Goal: Task Accomplishment & Management: Complete application form

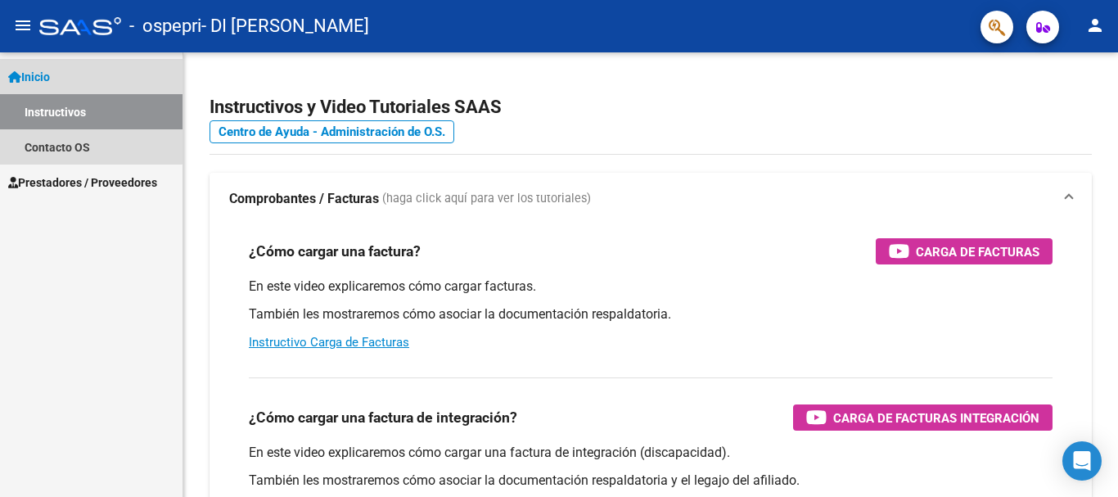
click at [26, 72] on span "Inicio" at bounding box center [29, 77] width 42 height 18
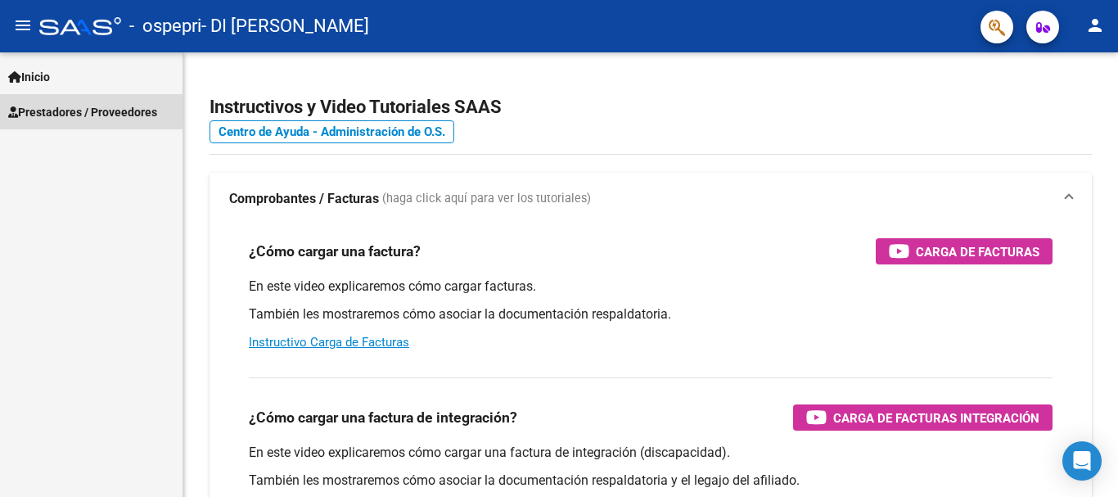
click at [36, 106] on span "Prestadores / Proveedores" at bounding box center [82, 112] width 149 height 18
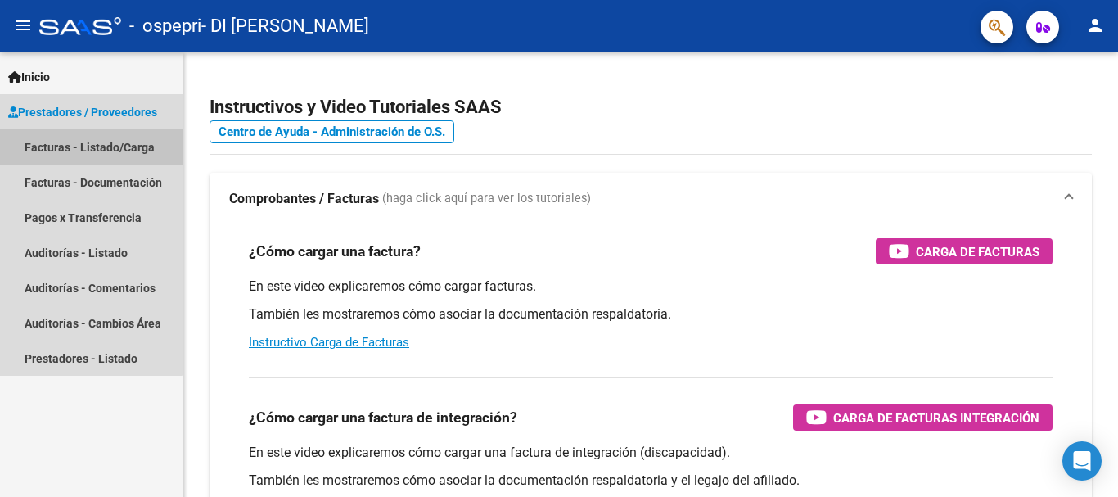
click at [56, 145] on link "Facturas - Listado/Carga" at bounding box center [91, 146] width 183 height 35
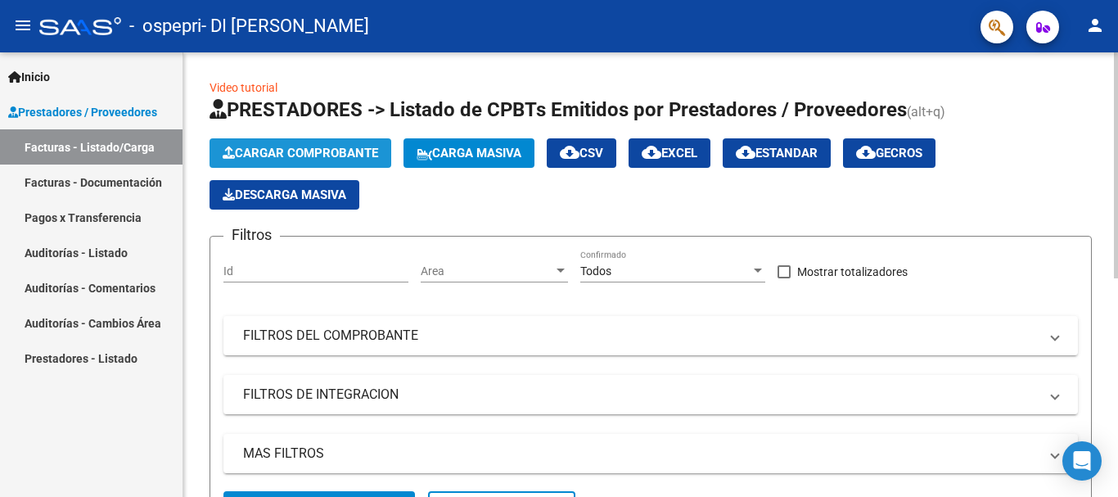
click at [289, 154] on span "Cargar Comprobante" at bounding box center [301, 153] width 156 height 15
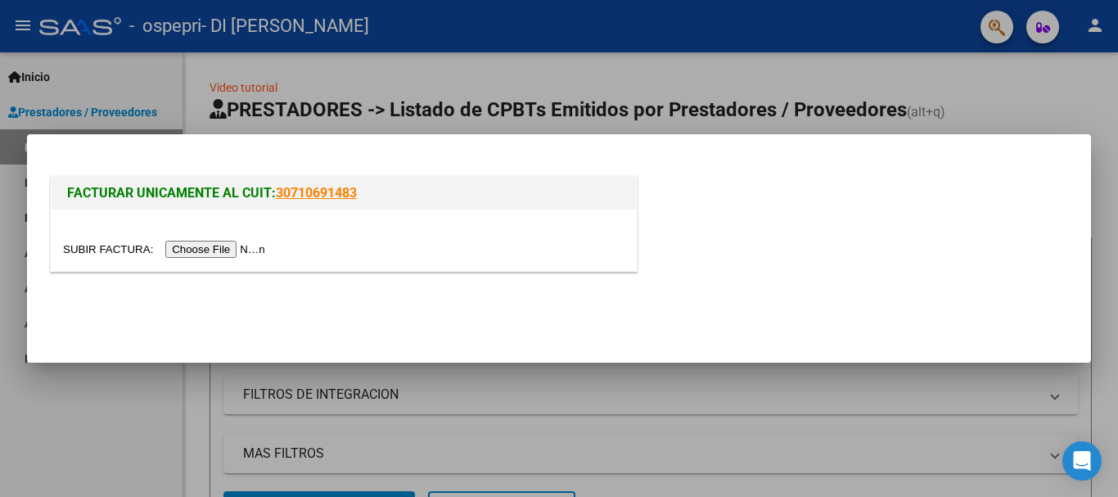
click at [226, 246] on input "file" at bounding box center [166, 249] width 207 height 17
click at [260, 251] on input "file" at bounding box center [166, 249] width 207 height 17
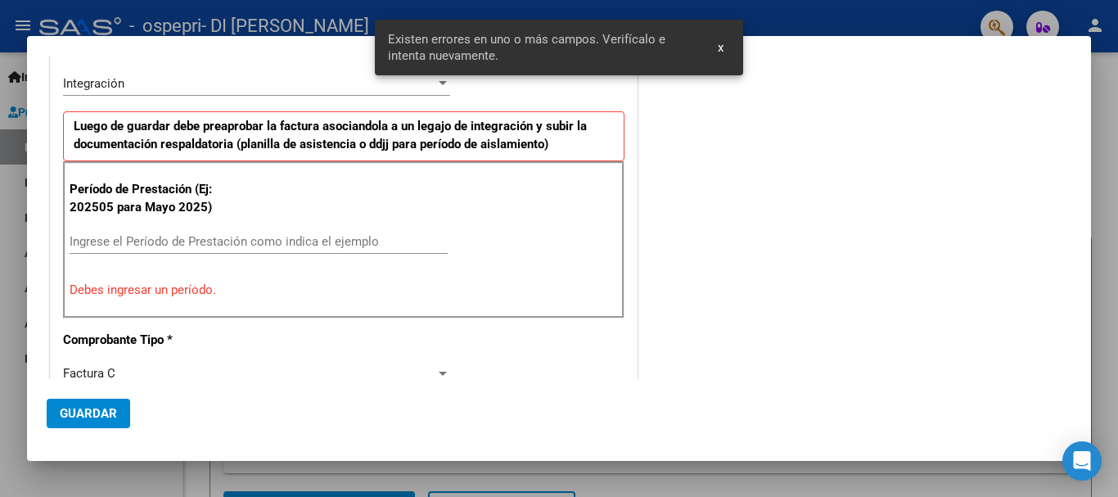
scroll to position [349, 0]
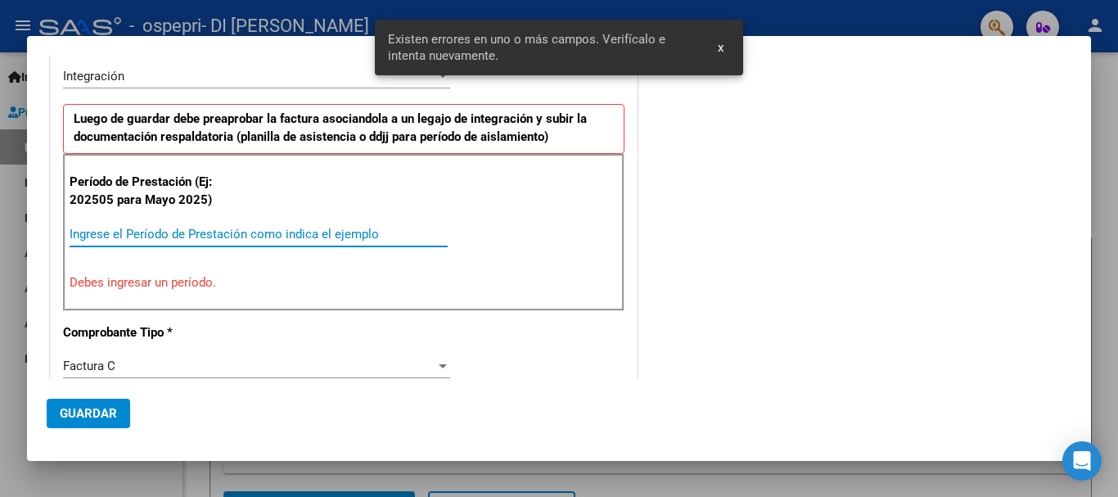
click at [202, 236] on input "Ingrese el Período de Prestación como indica el ejemplo" at bounding box center [259, 234] width 378 height 15
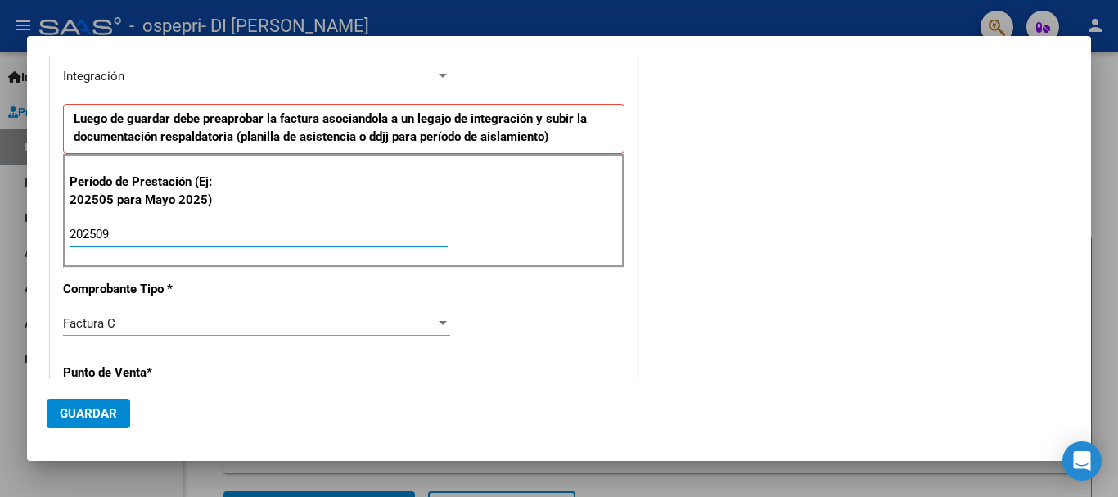
type input "202509"
click at [179, 331] on div "Factura C Seleccionar Tipo" at bounding box center [256, 323] width 387 height 25
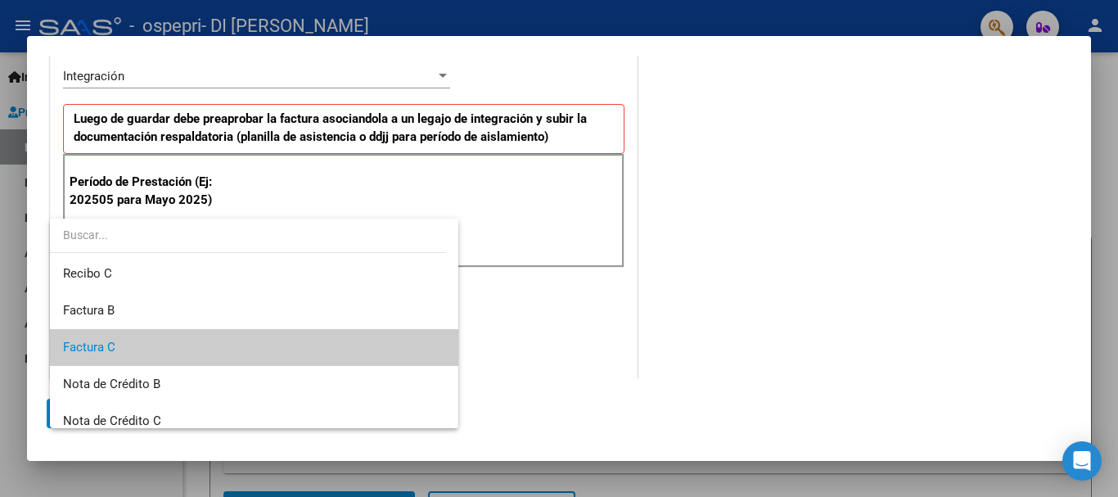
scroll to position [25, 0]
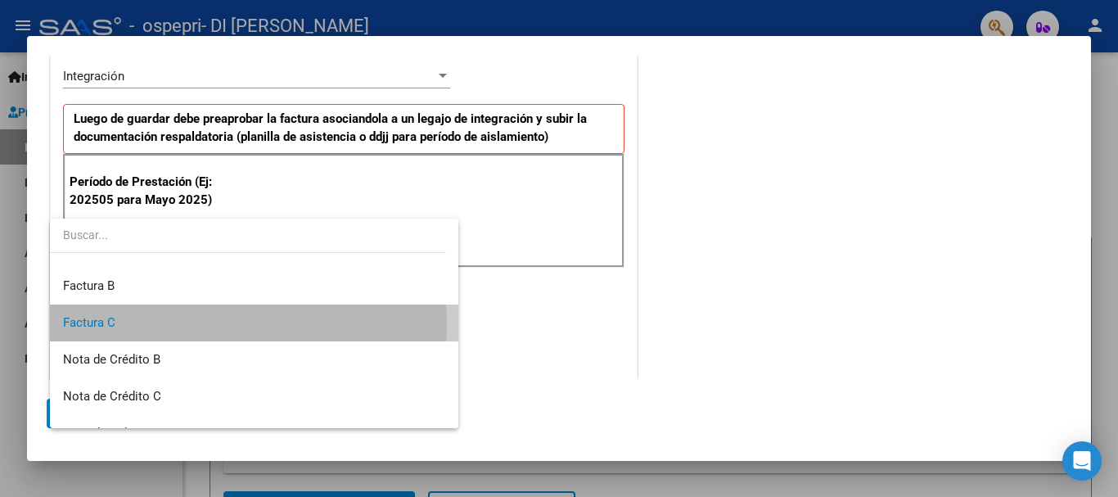
click at [180, 326] on span "Factura C" at bounding box center [254, 323] width 382 height 37
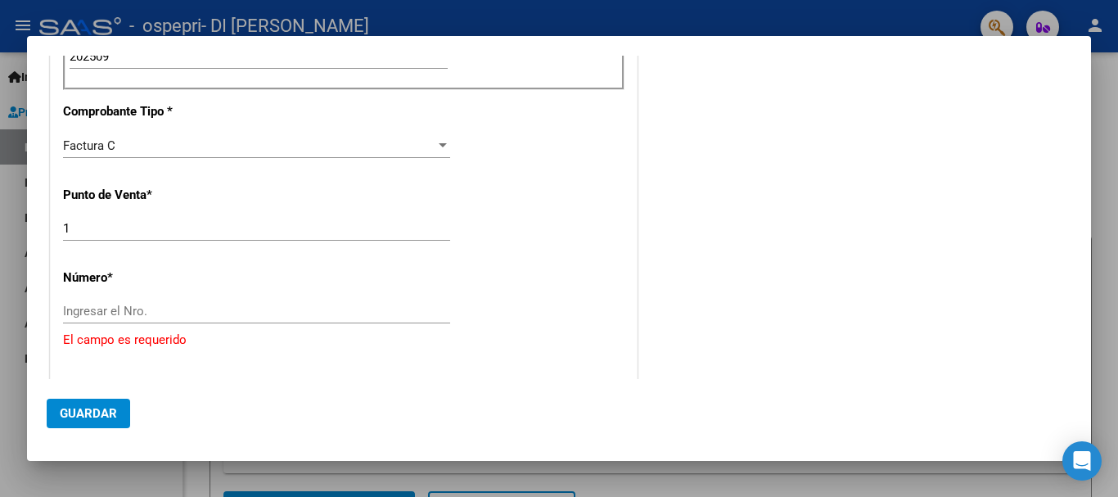
scroll to position [531, 0]
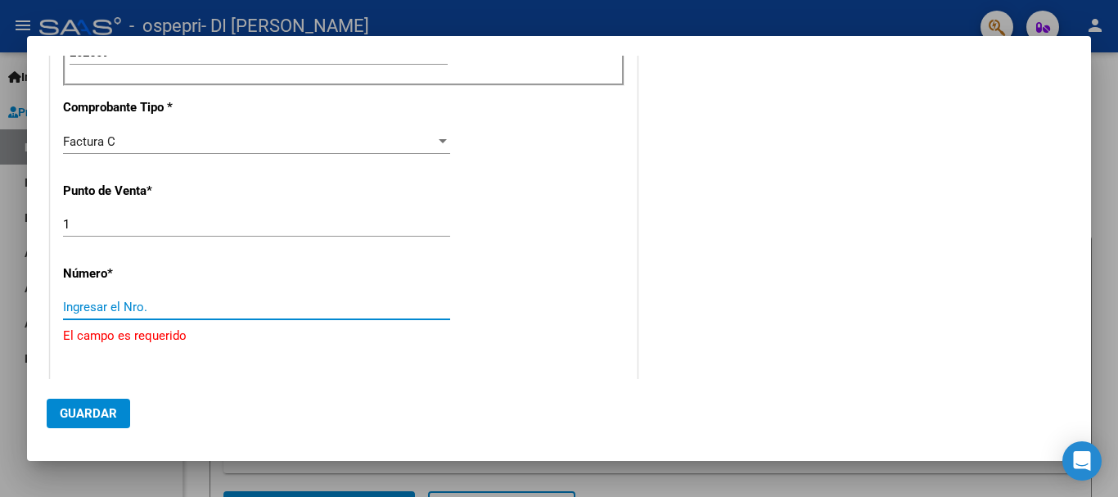
click at [178, 306] on input "Ingresar el Nro." at bounding box center [256, 307] width 387 height 15
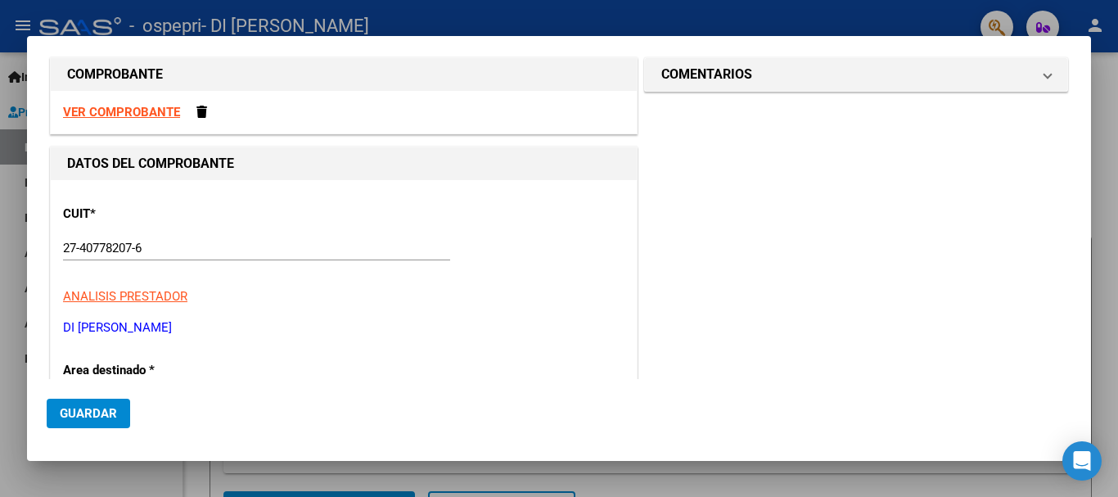
scroll to position [0, 0]
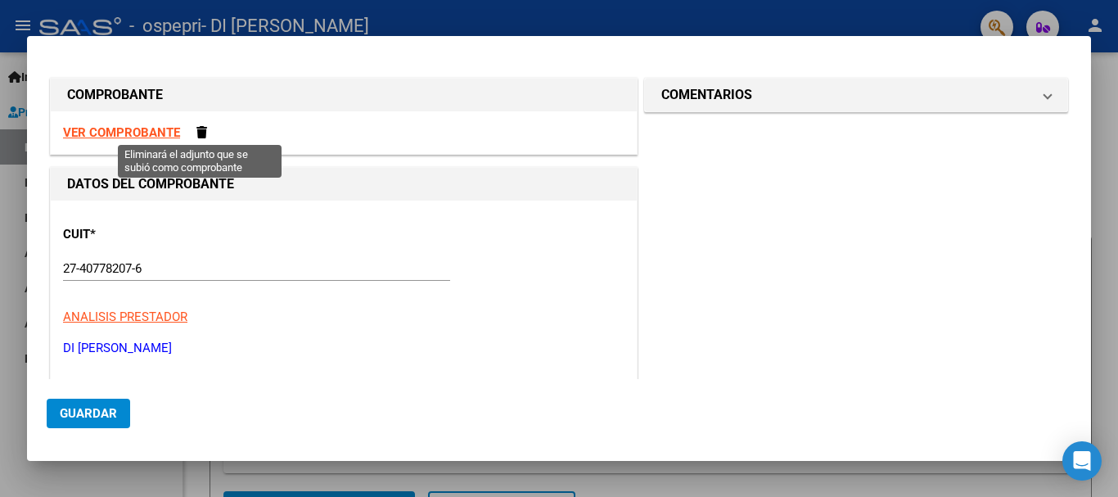
click at [197, 130] on span at bounding box center [202, 132] width 11 height 12
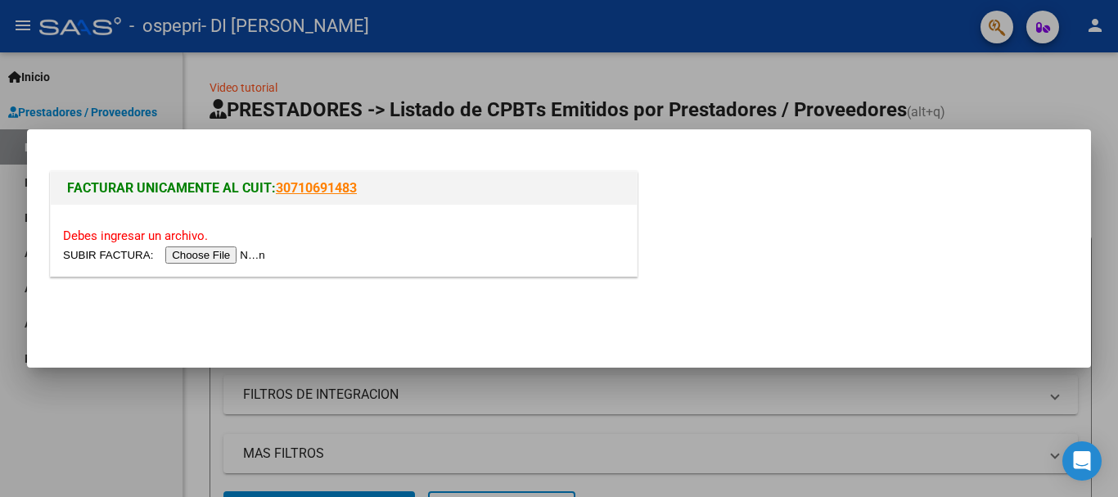
click at [229, 252] on input "file" at bounding box center [166, 254] width 207 height 17
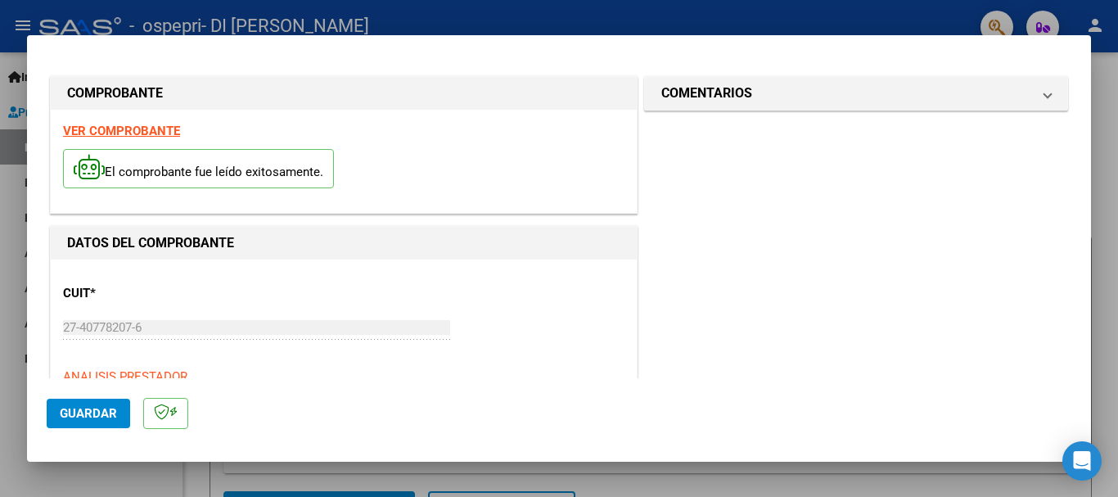
click at [156, 133] on strong "VER COMPROBANTE" at bounding box center [121, 131] width 117 height 15
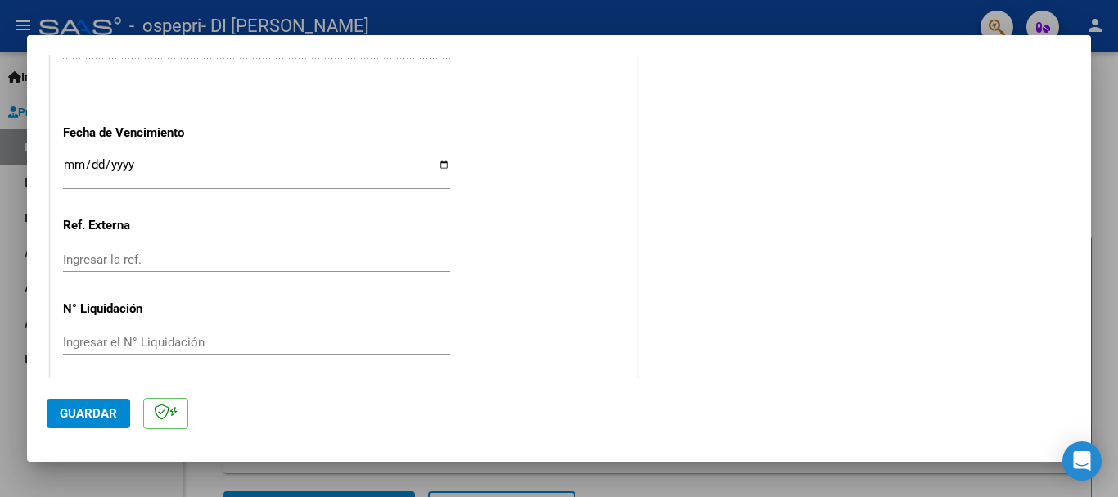
scroll to position [1118, 0]
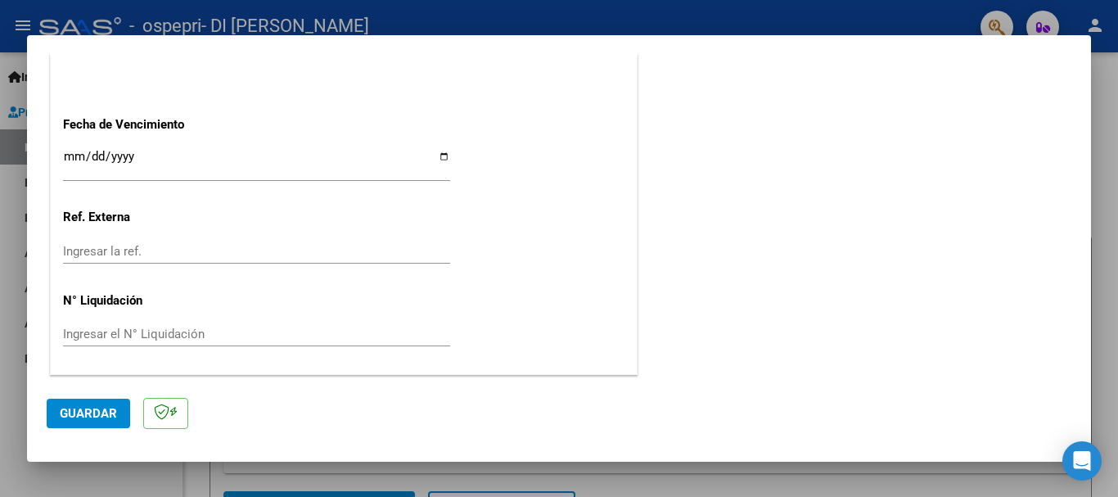
click at [102, 404] on button "Guardar" at bounding box center [89, 413] width 84 height 29
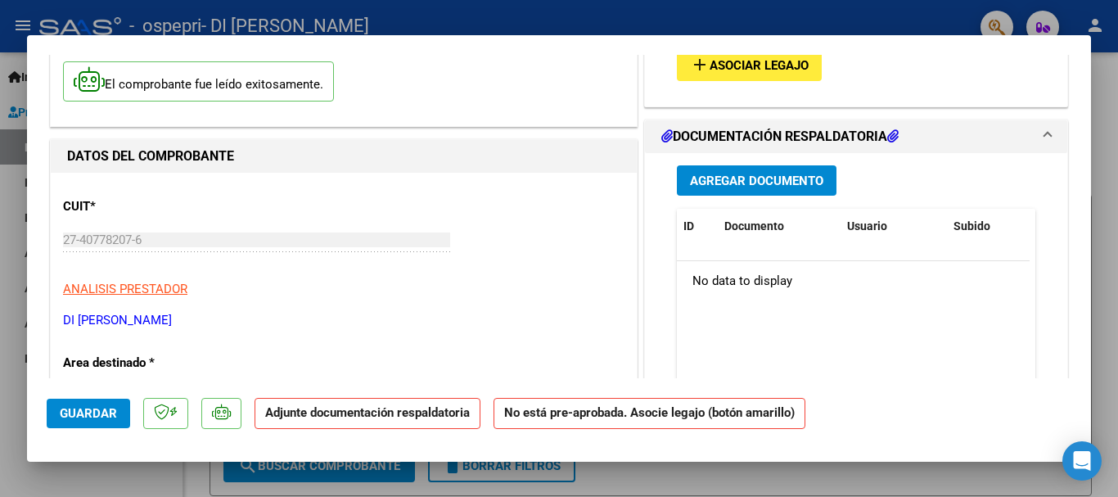
scroll to position [135, 0]
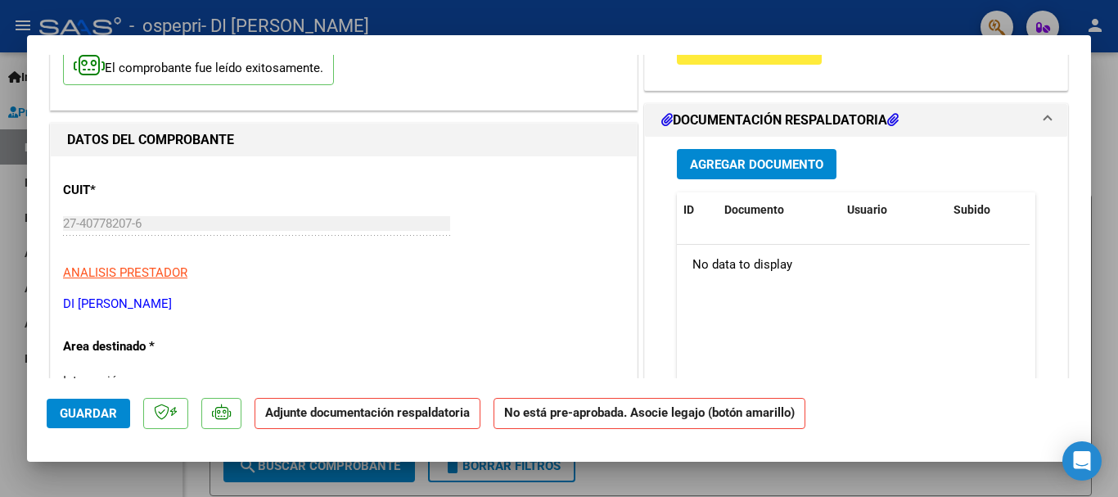
click at [786, 163] on span "Agregar Documento" at bounding box center [756, 164] width 133 height 15
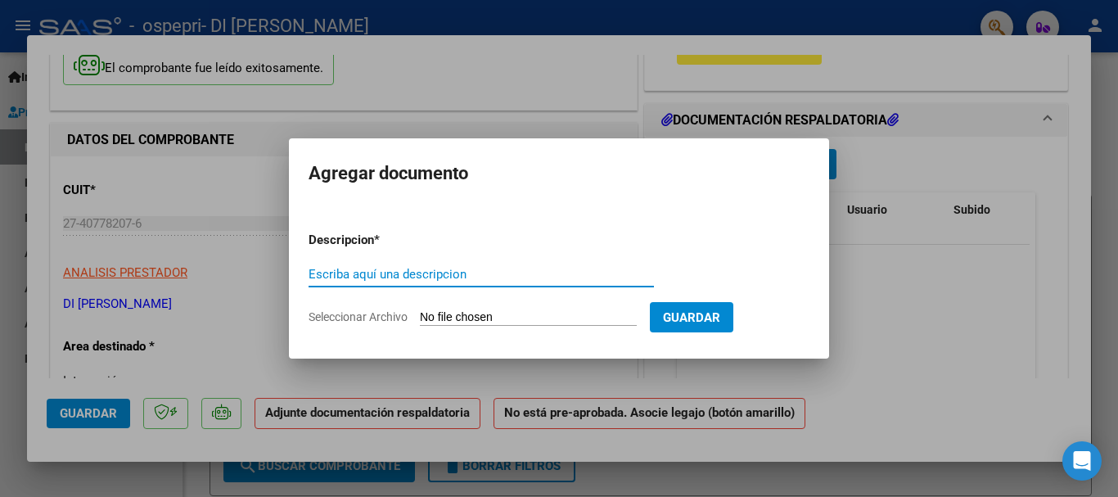
click at [447, 277] on input "Escriba aquí una descripcion" at bounding box center [482, 274] width 346 height 15
type input "ASISTENCIA BARRERA SEPTIEMBRE"
click at [368, 314] on span "Seleccionar Archivo" at bounding box center [358, 316] width 99 height 13
click at [420, 314] on input "Seleccionar Archivo" at bounding box center [528, 318] width 217 height 16
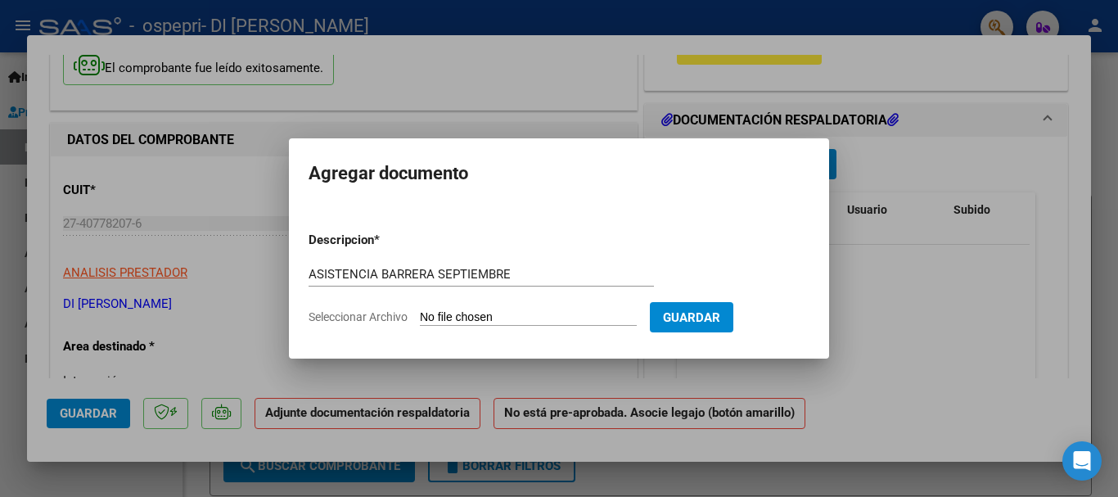
type input "C:\fakepath\ASISTENCIA ROMA BARRERA SEPTIEMBRE.jpeg"
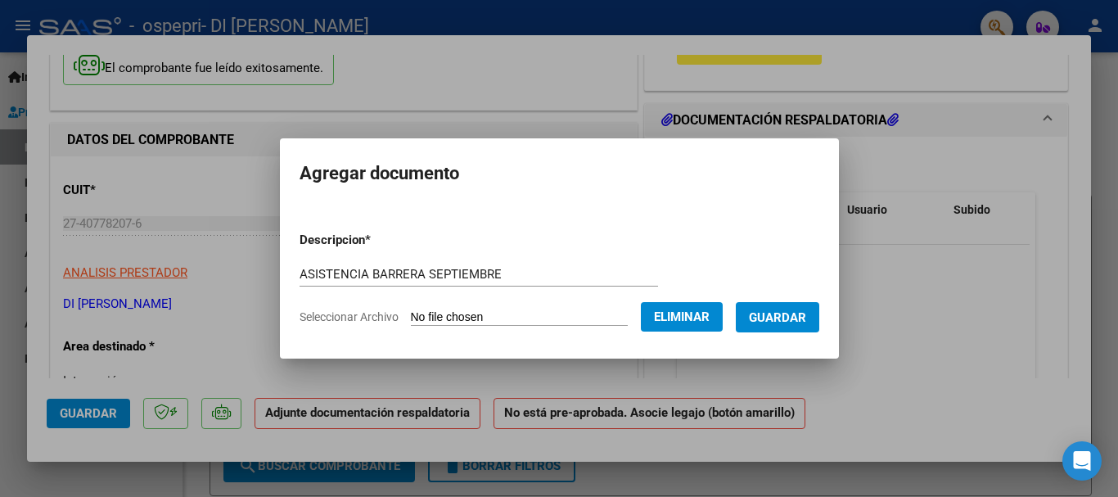
click at [784, 315] on span "Guardar" at bounding box center [777, 317] width 57 height 15
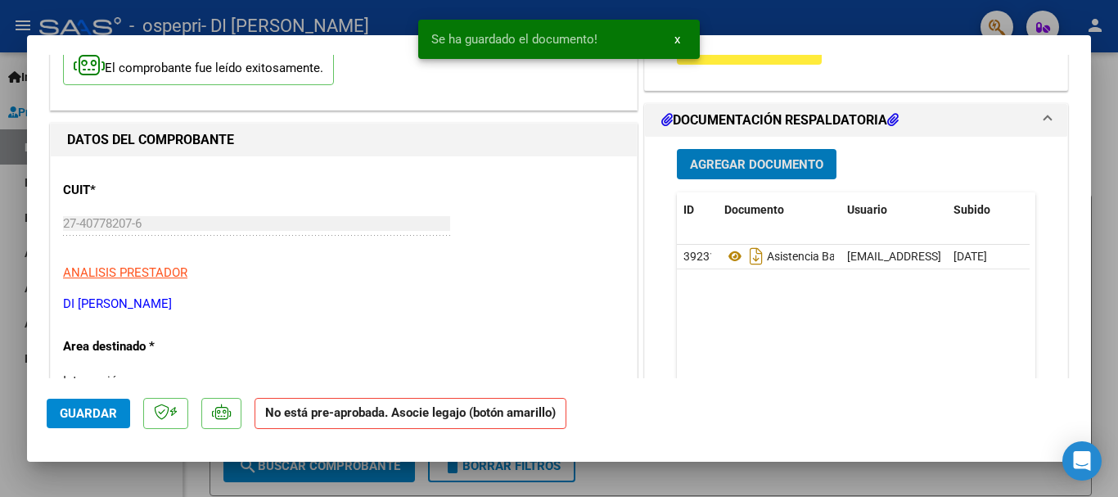
click at [725, 167] on span "Agregar Documento" at bounding box center [756, 164] width 133 height 15
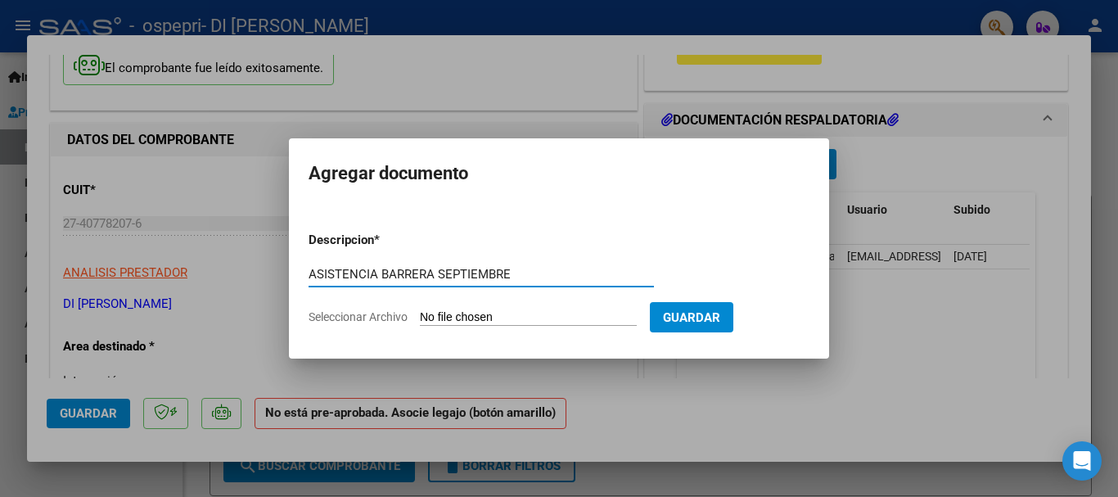
type input "ASISTENCIA BARRERA SEPTIEMBRE"
click at [442, 315] on input "Seleccionar Archivo" at bounding box center [528, 318] width 217 height 16
type input "C:\fakepath\SEPTIEMBRE ASISTENCIA ROMA.jpeg"
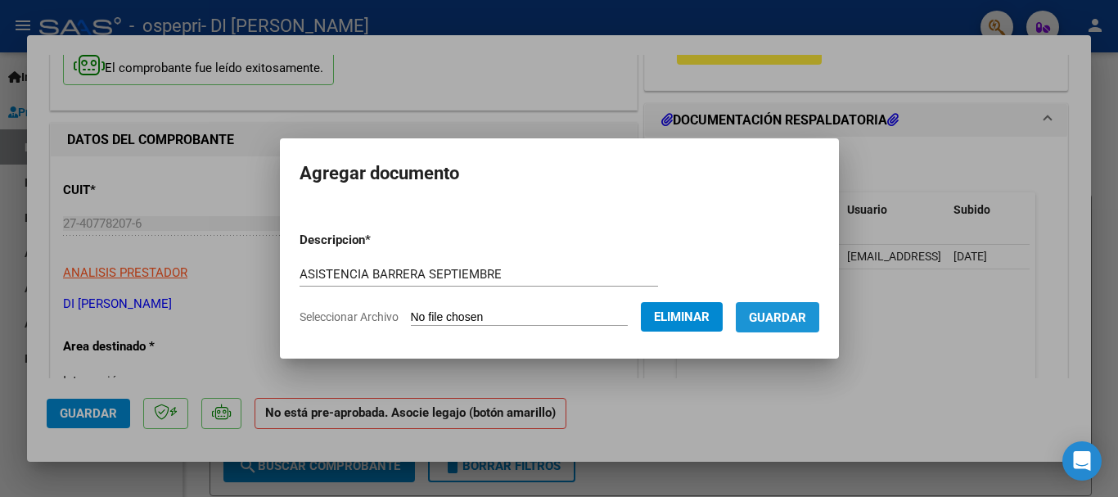
click at [782, 323] on span "Guardar" at bounding box center [777, 317] width 57 height 15
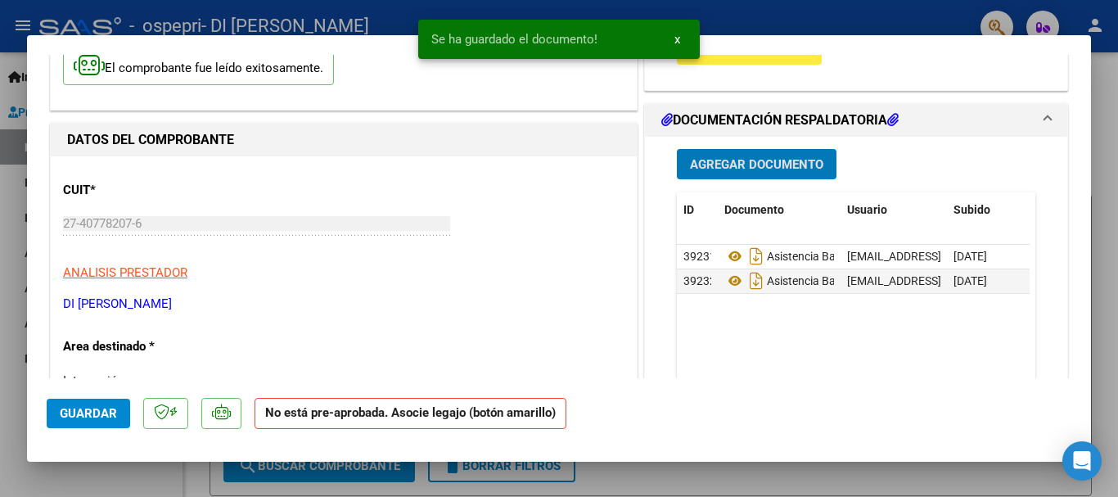
click at [730, 165] on span "Agregar Documento" at bounding box center [756, 164] width 133 height 15
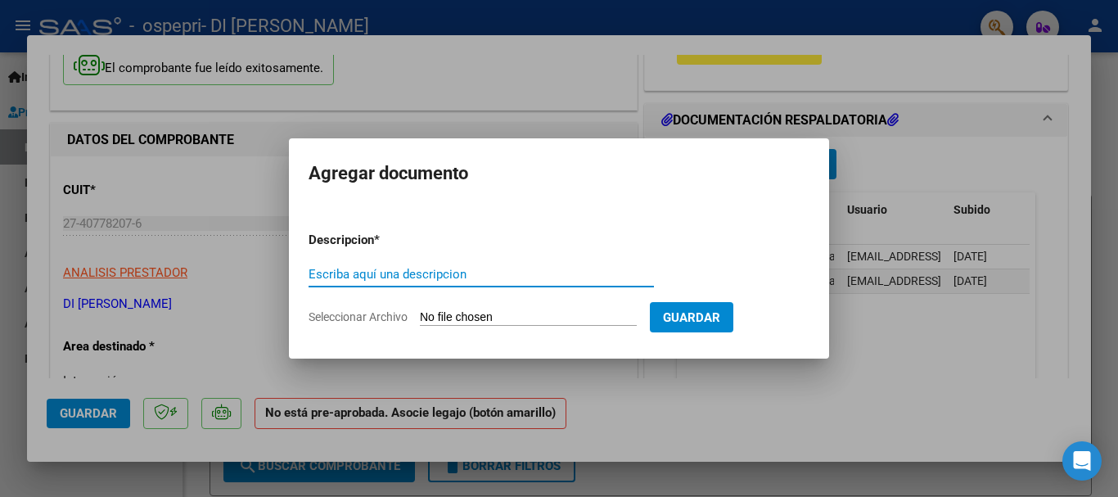
click at [386, 273] on input "Escriba aquí una descripcion" at bounding box center [482, 274] width 346 height 15
click at [375, 280] on input "Escriba aquí una descripcion" at bounding box center [482, 274] width 346 height 15
type input "AUTORIZACION"
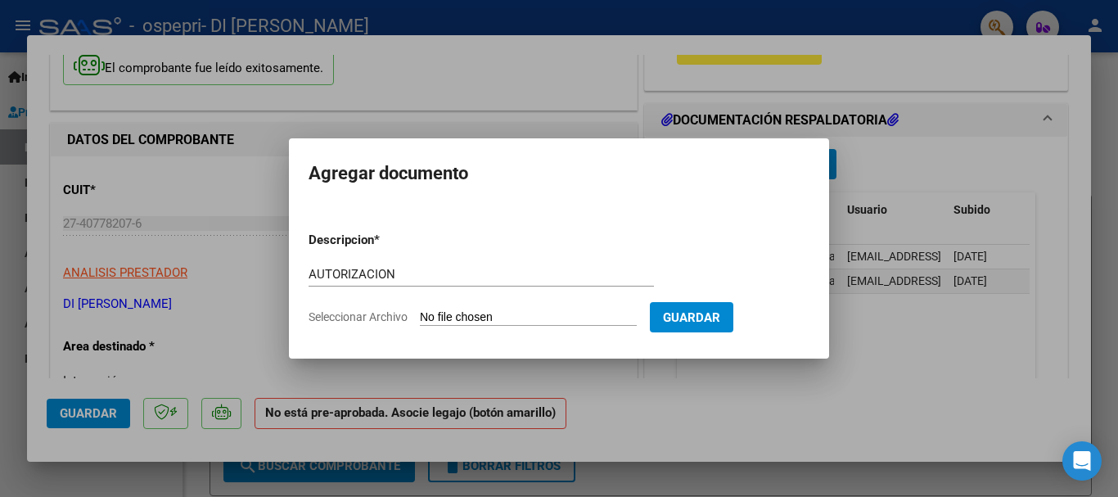
click at [436, 319] on input "Seleccionar Archivo" at bounding box center [528, 318] width 217 height 16
type input "C:\fakepath\BARRERA ROMA AUTORIZACION 58646445 (1).pdf"
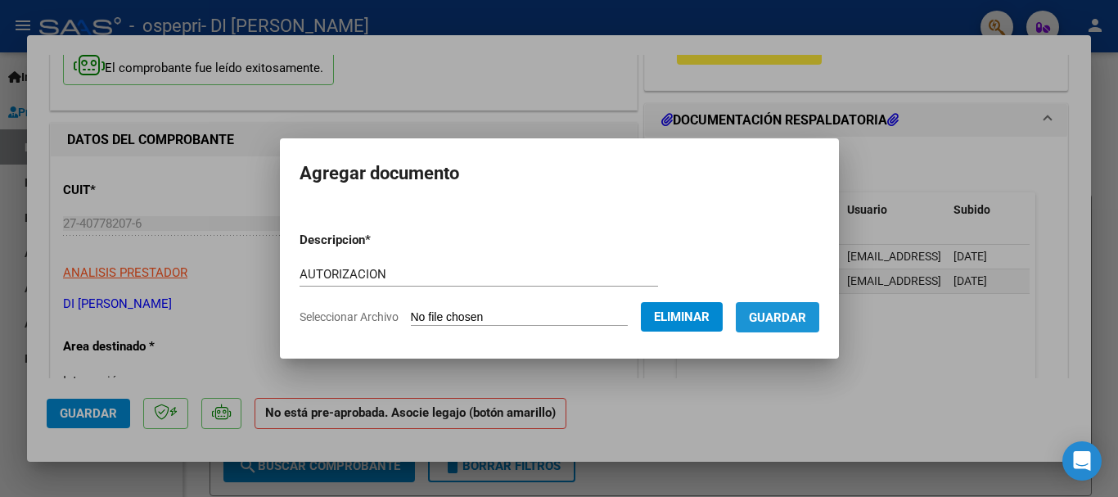
click at [805, 314] on span "Guardar" at bounding box center [777, 317] width 57 height 15
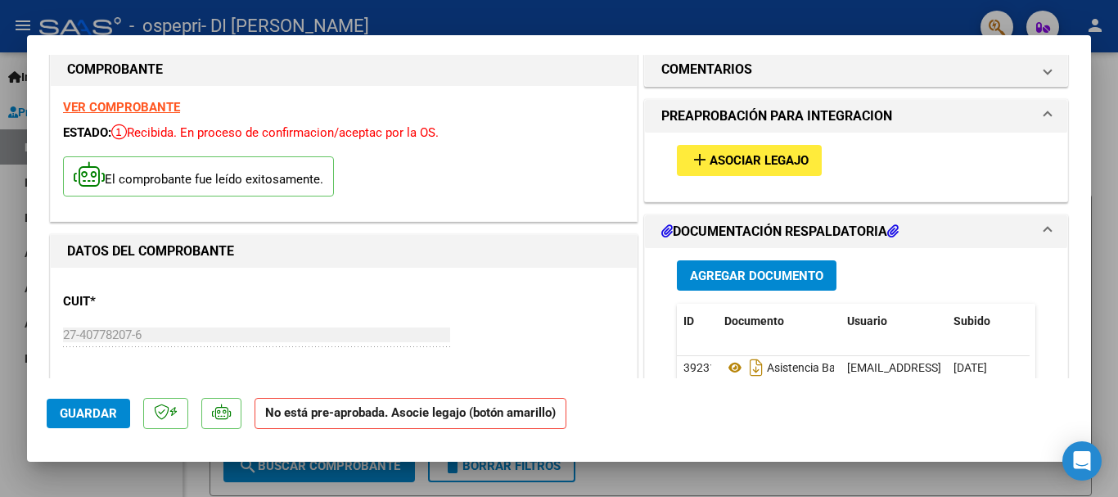
scroll to position [0, 0]
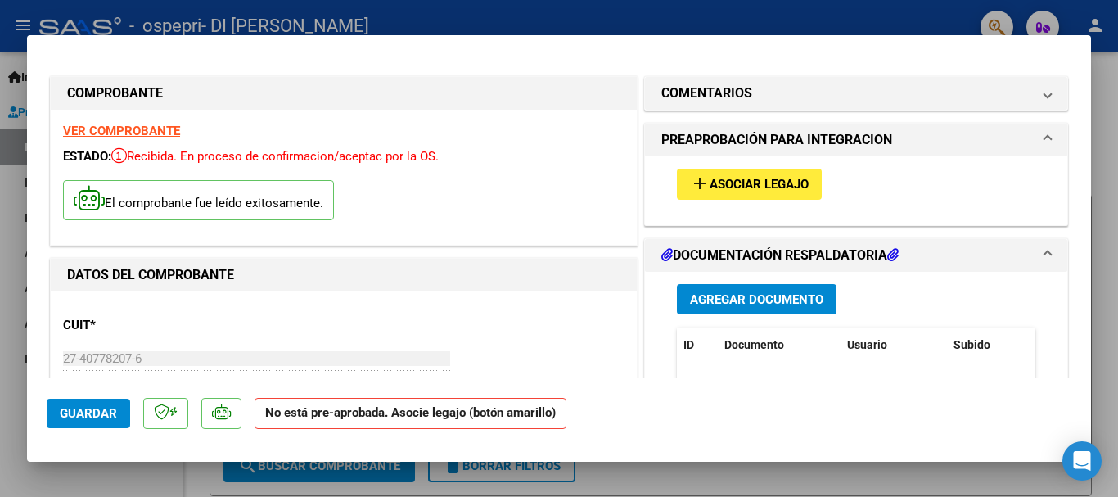
click at [731, 180] on span "Asociar Legajo" at bounding box center [759, 185] width 99 height 15
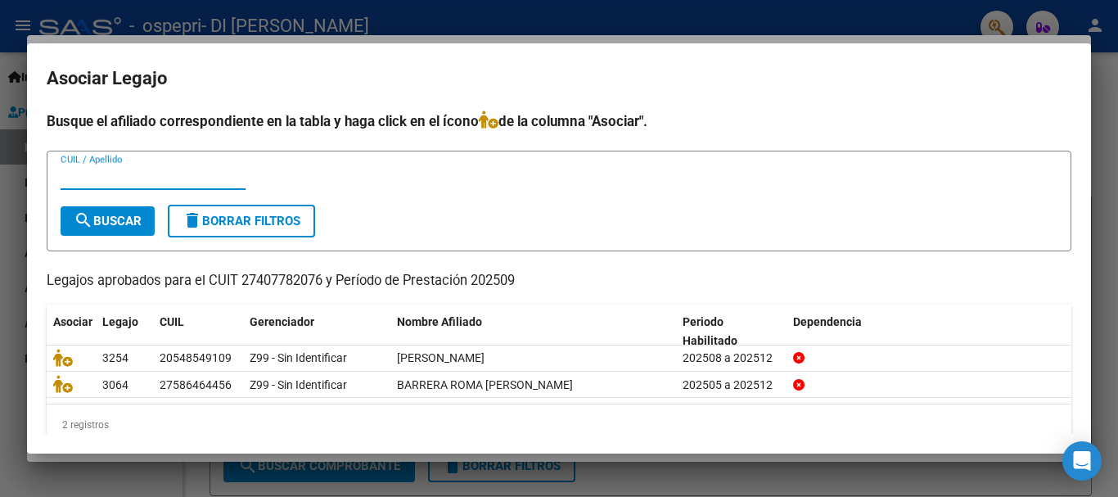
click at [206, 183] on input "CUIL / Apellido" at bounding box center [153, 176] width 185 height 15
type input "27586464456"
click at [134, 219] on span "search Buscar" at bounding box center [108, 221] width 68 height 15
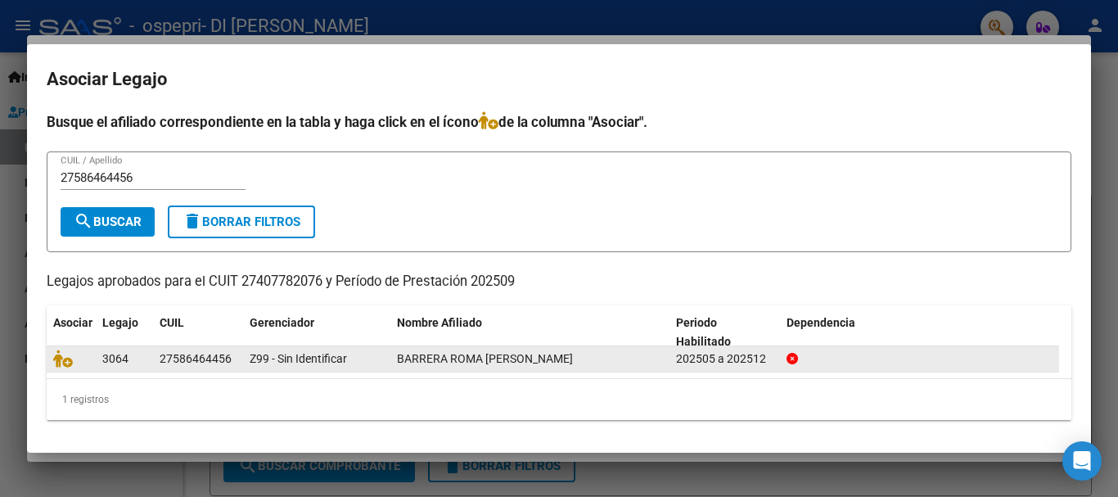
drag, startPoint x: 164, startPoint y: 358, endPoint x: 152, endPoint y: 361, distance: 11.9
click at [163, 359] on div "27586464456" at bounding box center [196, 359] width 72 height 19
click at [66, 361] on icon at bounding box center [63, 359] width 20 height 18
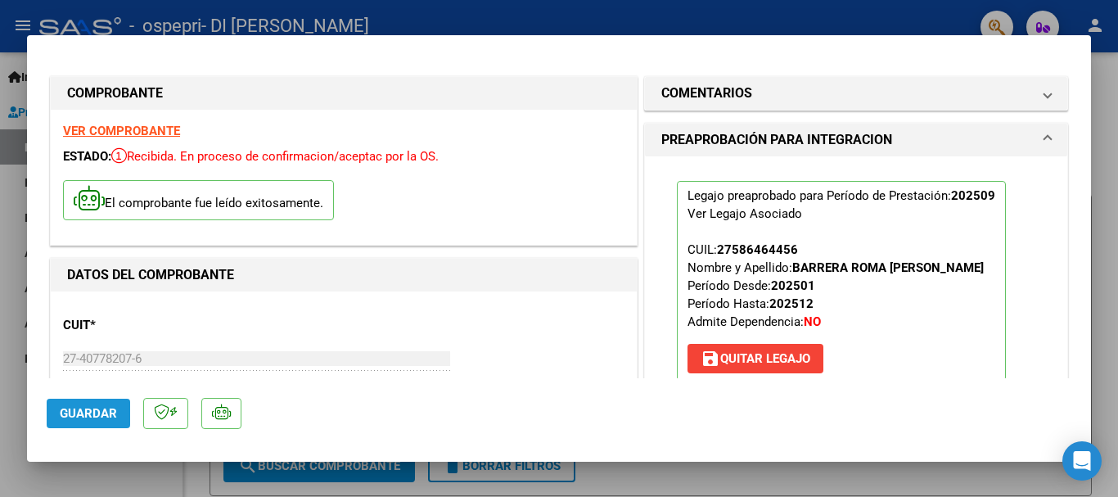
click at [113, 411] on span "Guardar" at bounding box center [88, 413] width 57 height 15
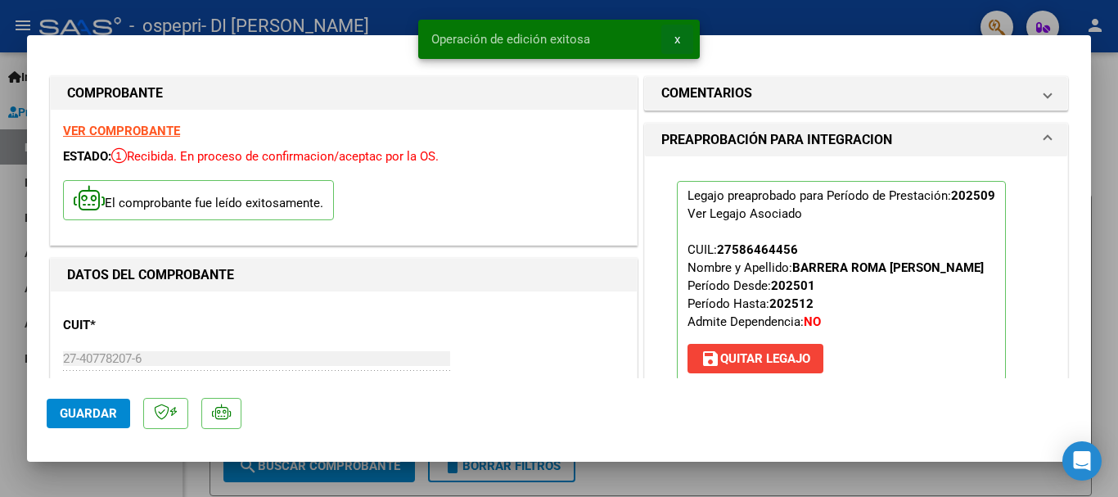
click at [676, 39] on span "x" at bounding box center [678, 39] width 6 height 15
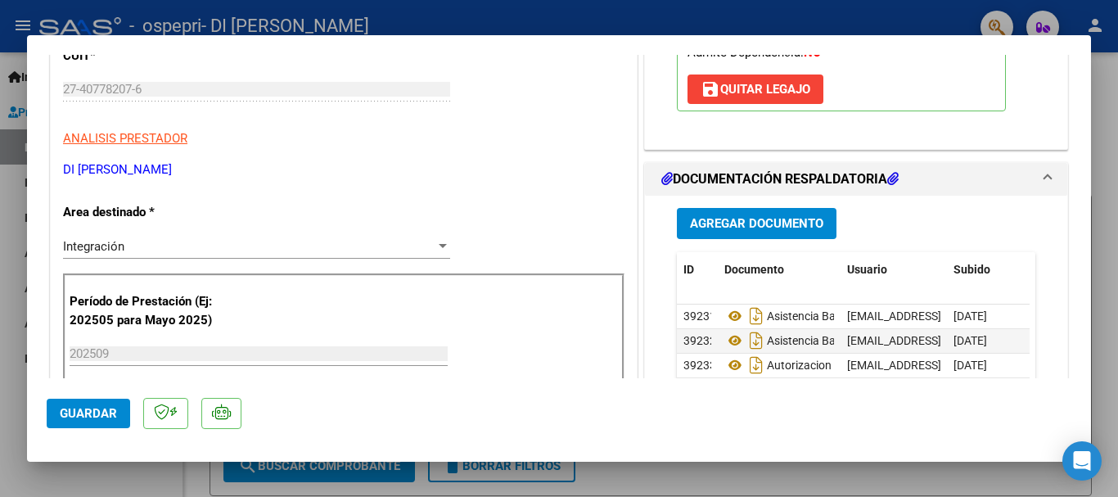
scroll to position [1142, 0]
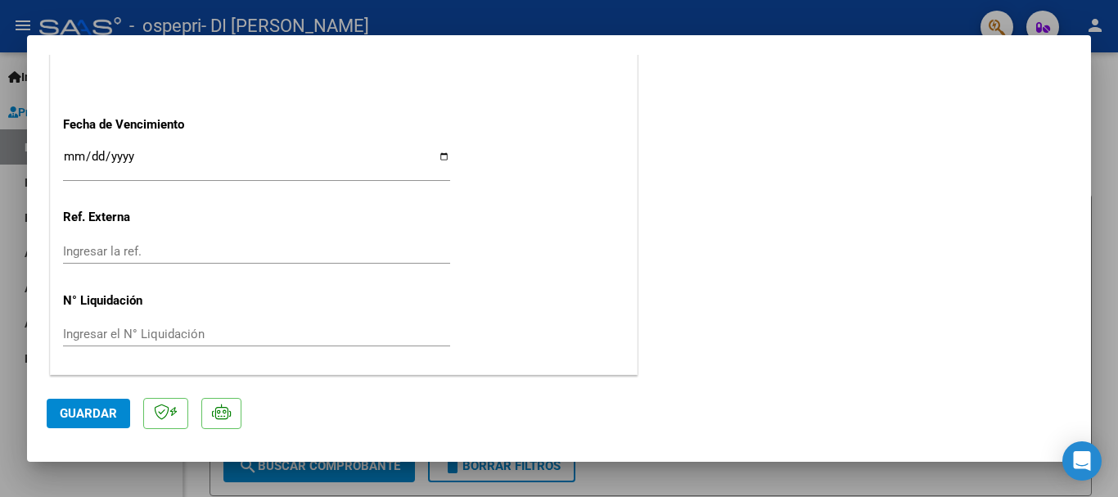
click at [124, 409] on button "Guardar" at bounding box center [89, 413] width 84 height 29
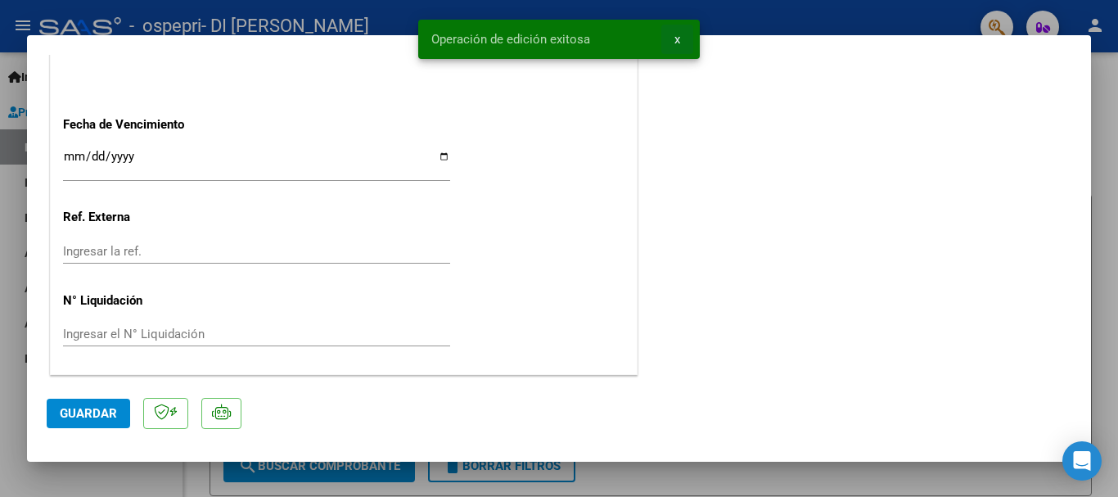
click at [676, 42] on span "x" at bounding box center [678, 39] width 6 height 15
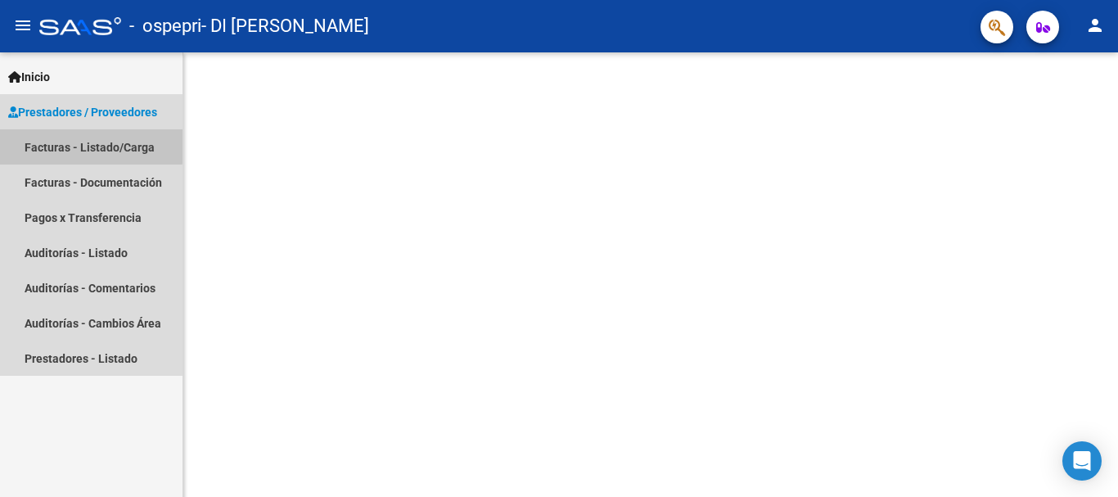
click at [52, 143] on link "Facturas - Listado/Carga" at bounding box center [91, 146] width 183 height 35
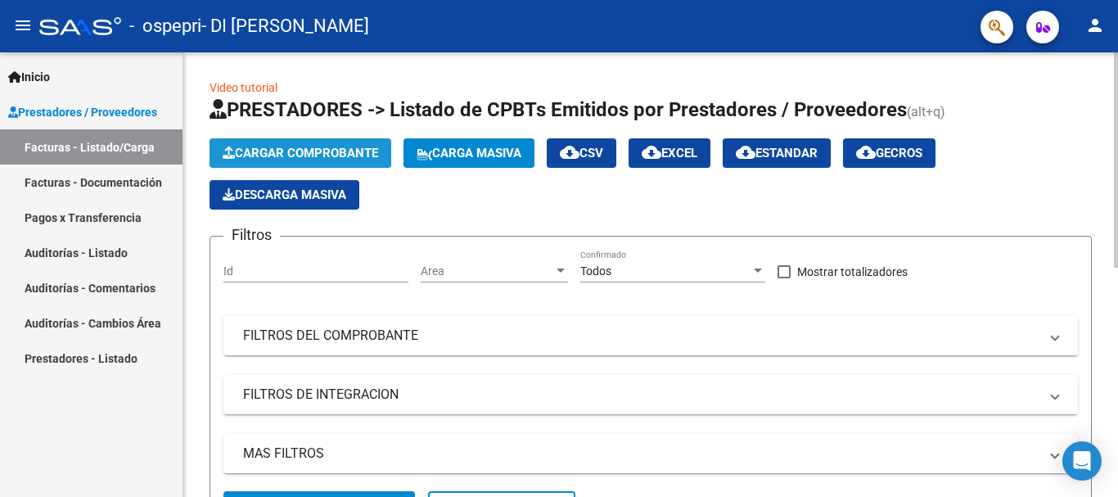
click at [332, 143] on button "Cargar Comprobante" at bounding box center [301, 152] width 182 height 29
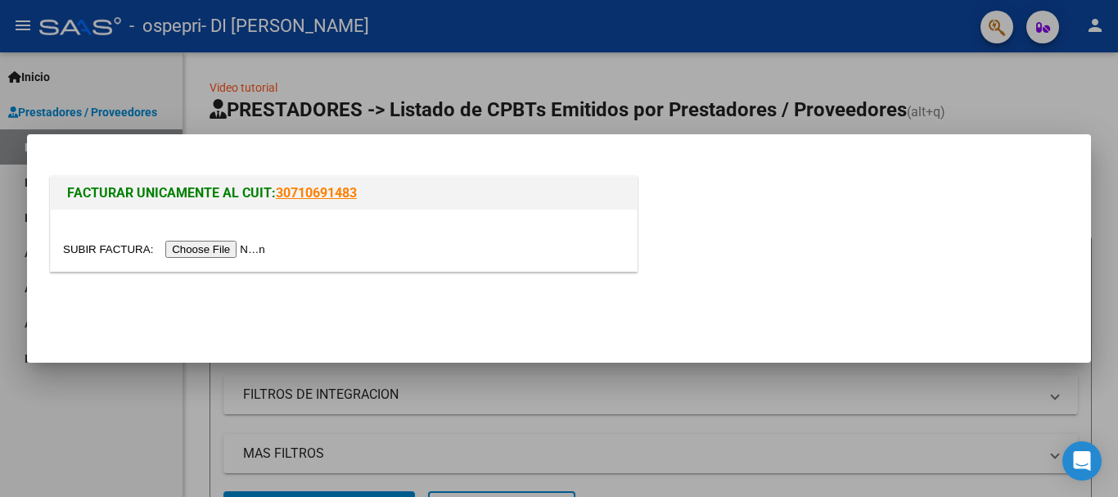
click at [257, 243] on input "file" at bounding box center [166, 249] width 207 height 17
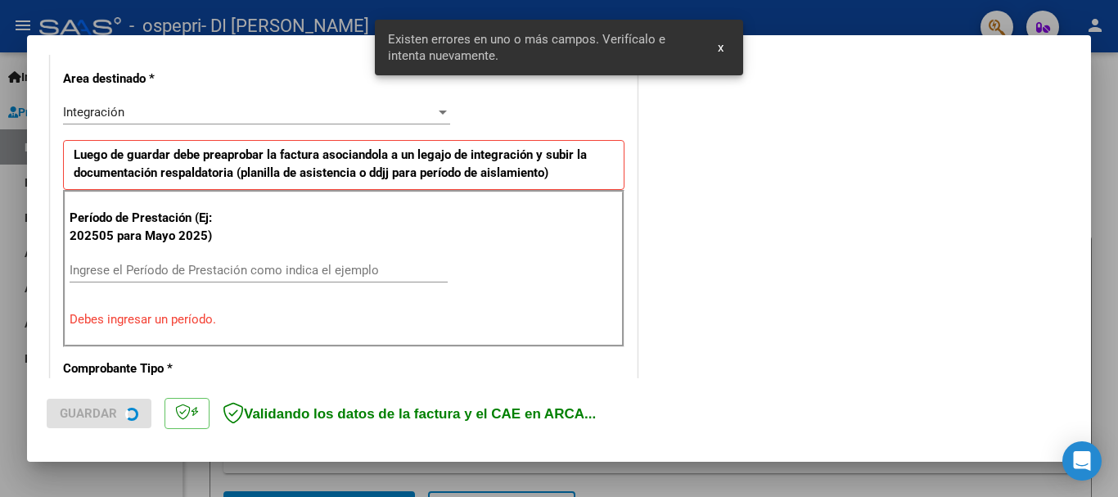
scroll to position [378, 0]
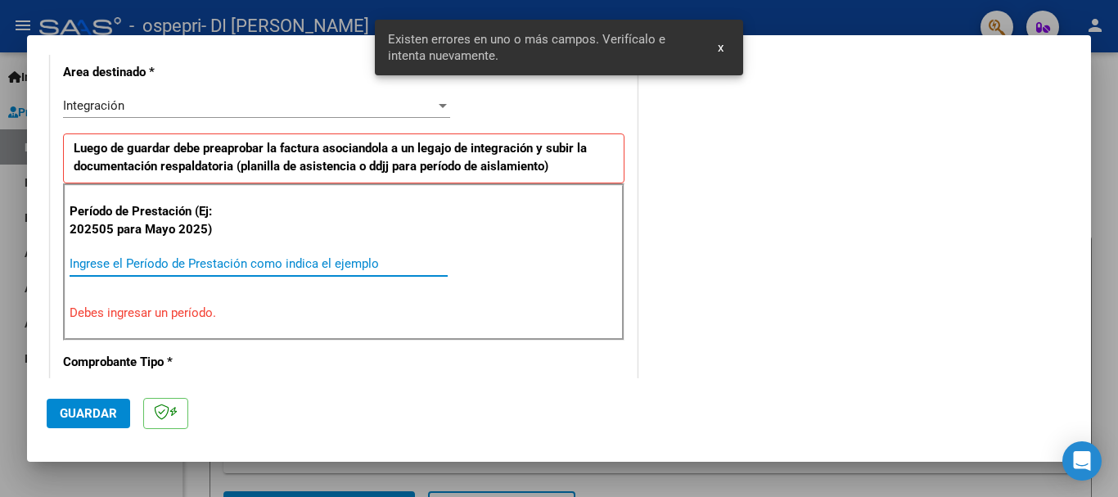
click at [193, 262] on input "Ingrese el Período de Prestación como indica el ejemplo" at bounding box center [259, 263] width 378 height 15
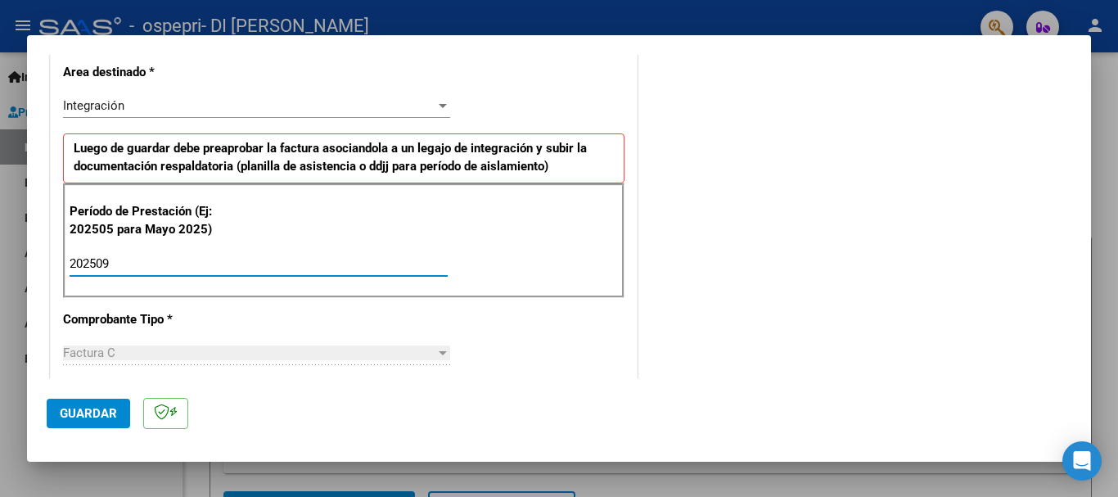
click at [439, 270] on input "202509" at bounding box center [259, 263] width 378 height 15
type input "202509"
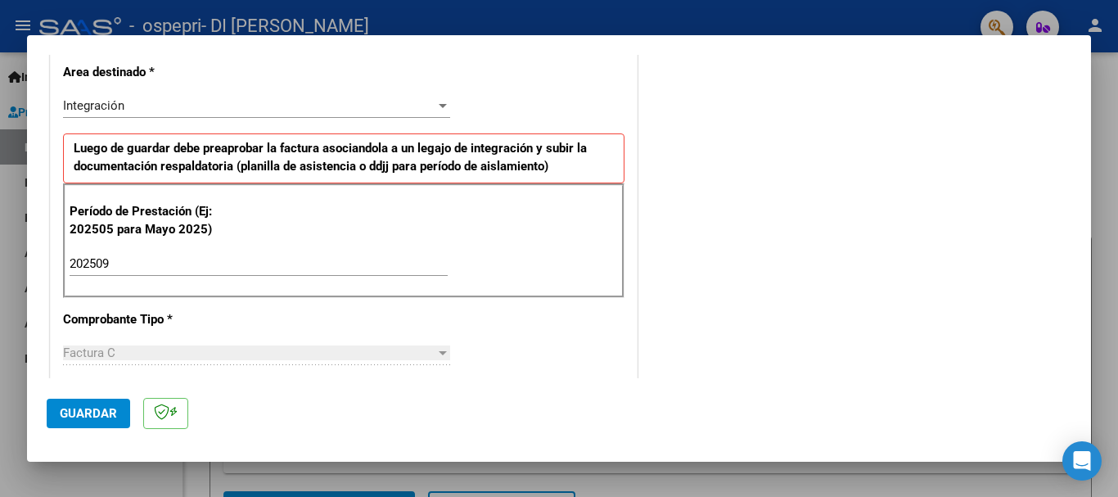
click at [731, 246] on div "COMENTARIOS Comentarios del Prestador / Gerenciador:" at bounding box center [856, 406] width 431 height 1423
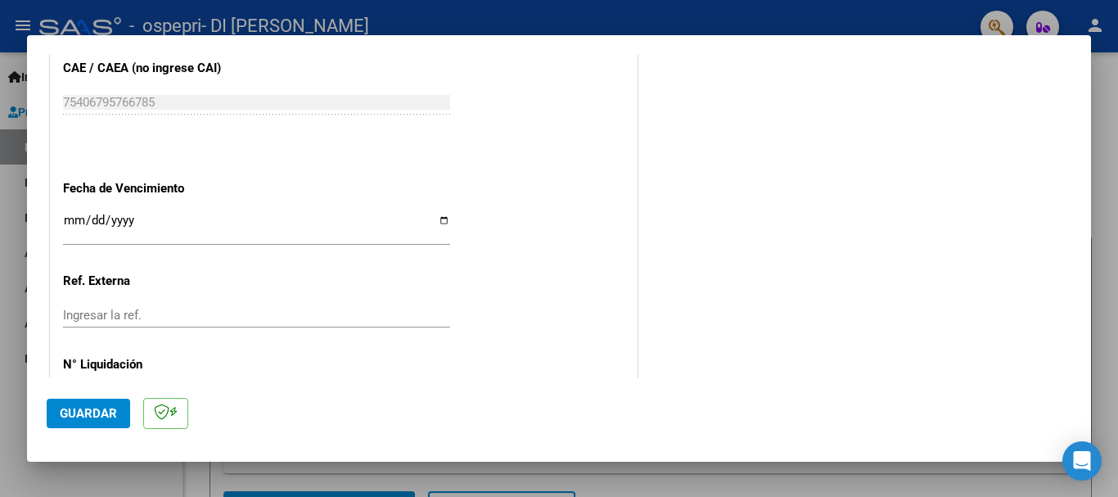
scroll to position [1118, 0]
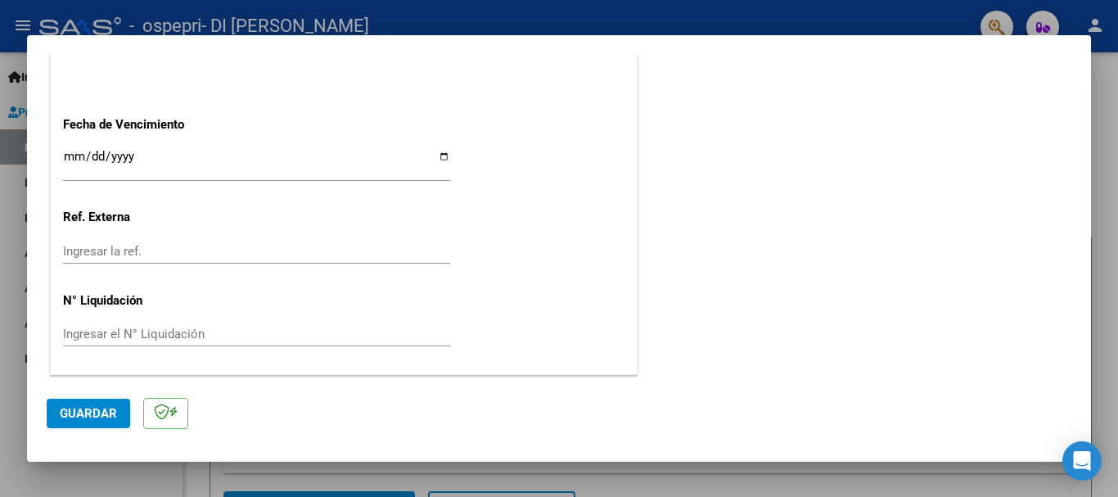
click at [92, 409] on span "Guardar" at bounding box center [88, 413] width 57 height 15
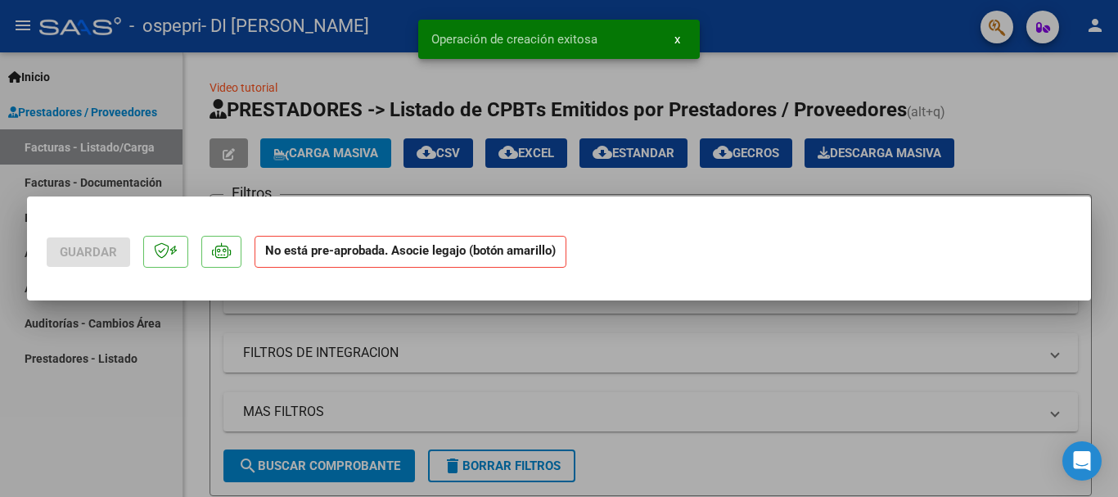
scroll to position [0, 0]
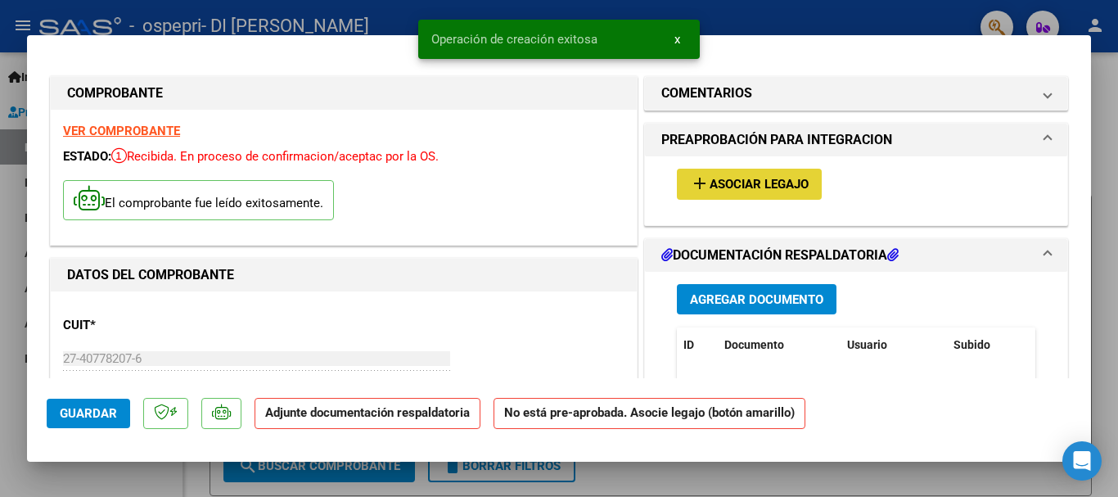
click at [752, 188] on span "Asociar Legajo" at bounding box center [759, 185] width 99 height 15
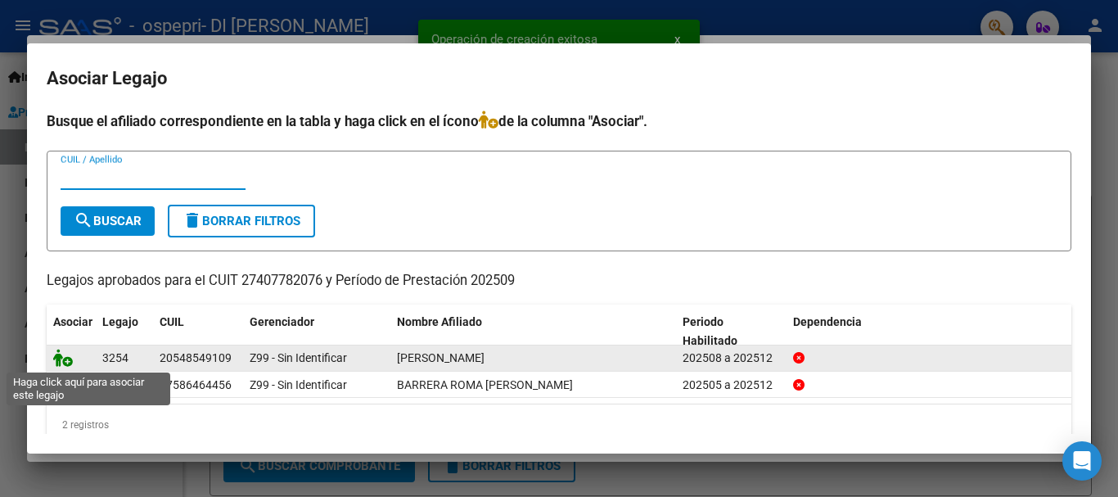
click at [59, 357] on icon at bounding box center [63, 358] width 20 height 18
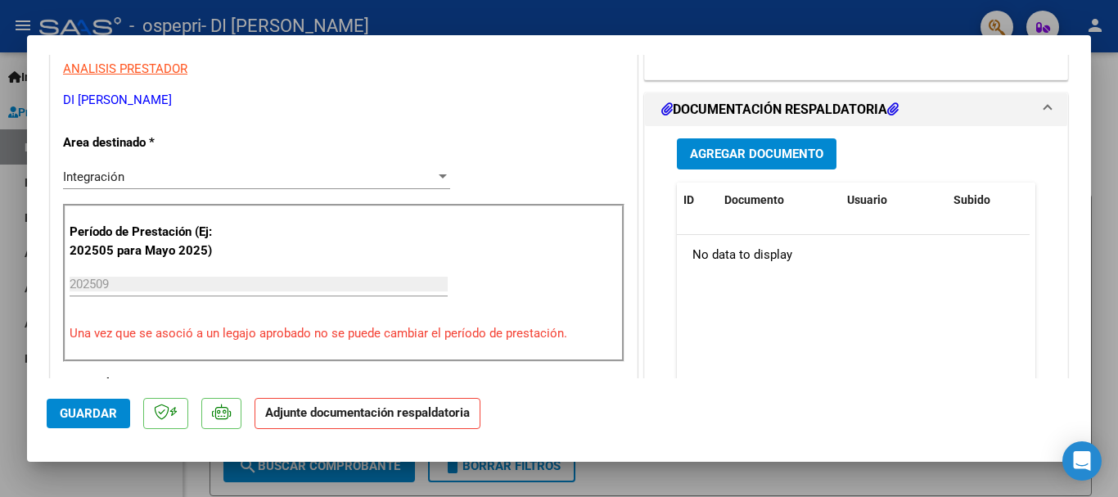
scroll to position [343, 0]
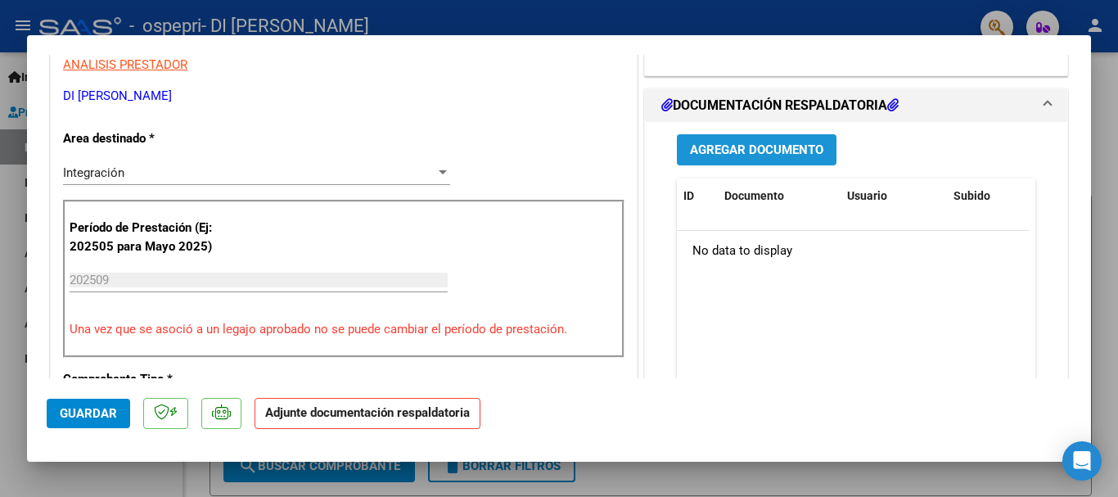
click at [785, 147] on span "Agregar Documento" at bounding box center [756, 150] width 133 height 15
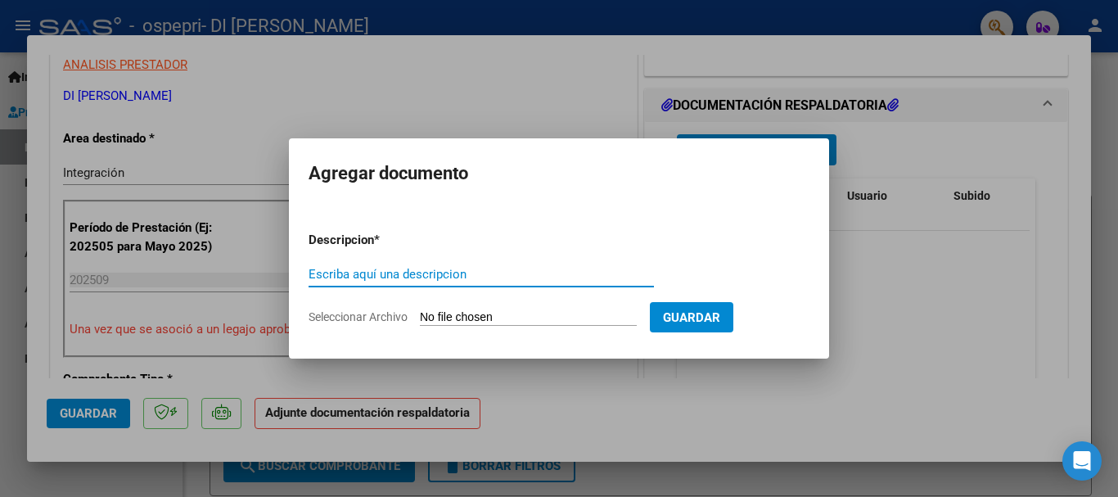
click at [400, 277] on input "Escriba aquí una descripcion" at bounding box center [482, 274] width 346 height 15
type input "ASISTENCIA [PERSON_NAME]"
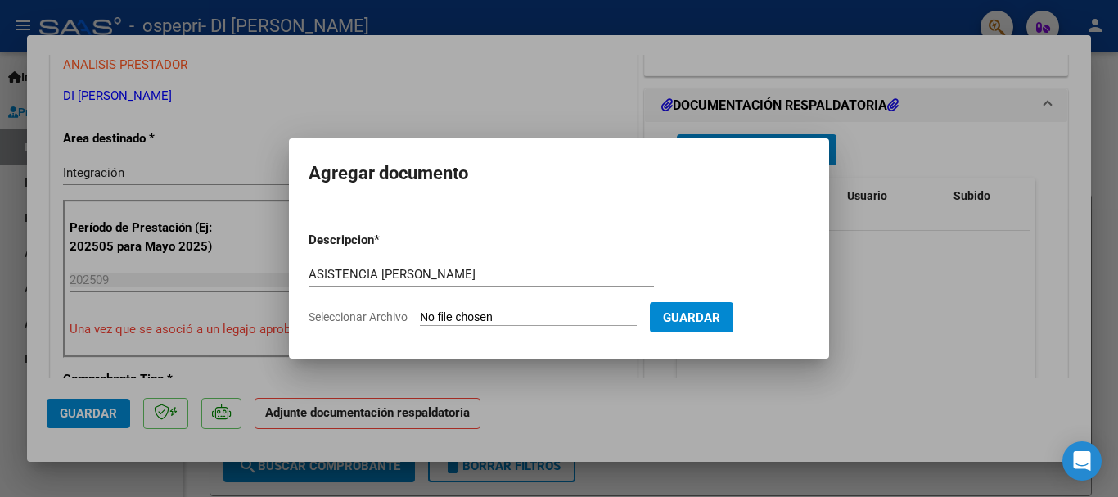
click at [396, 321] on span "Seleccionar Archivo" at bounding box center [358, 316] width 99 height 13
click at [420, 321] on input "Seleccionar Archivo" at bounding box center [528, 318] width 217 height 16
click at [82, 216] on div at bounding box center [559, 248] width 1118 height 497
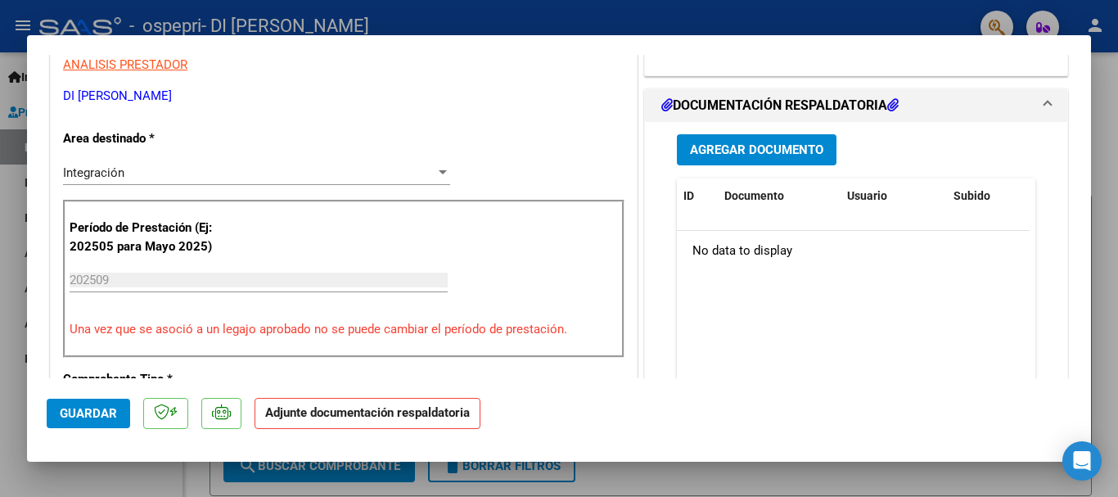
click at [696, 156] on span "Agregar Documento" at bounding box center [756, 150] width 133 height 15
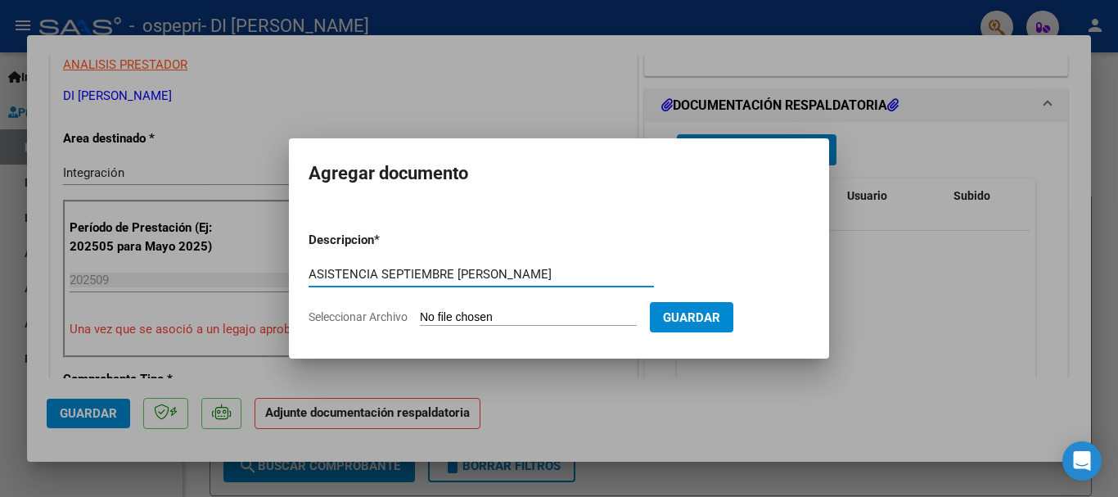
type input "ASISTENCIA SEPTIEMBRE [PERSON_NAME]"
click at [397, 310] on span "Seleccionar Archivo" at bounding box center [358, 316] width 99 height 13
click at [420, 310] on input "Seleccionar Archivo" at bounding box center [528, 318] width 217 height 16
type input "C:\fakepath\SEPTIEMBRE ASISTENCIA [PERSON_NAME].jpeg"
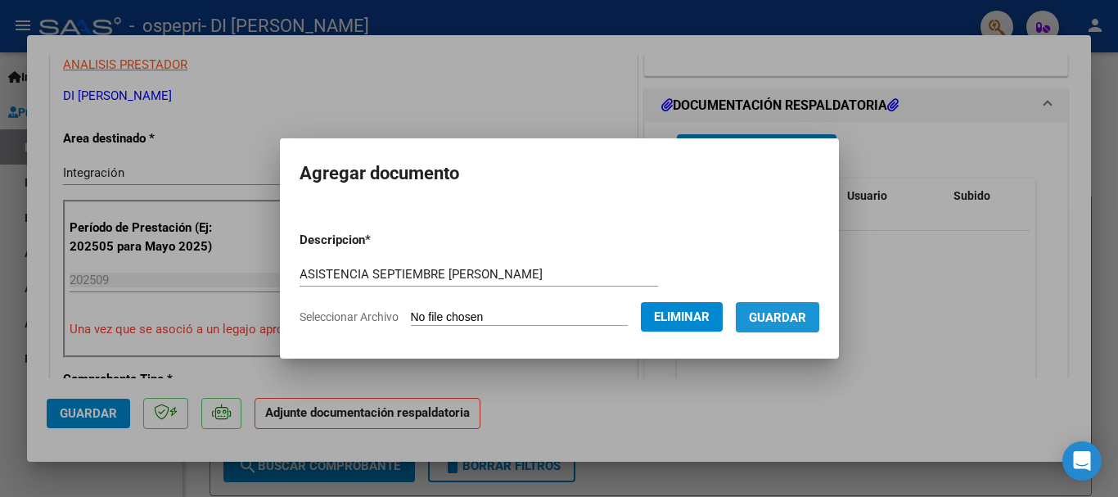
click at [798, 321] on span "Guardar" at bounding box center [777, 317] width 57 height 15
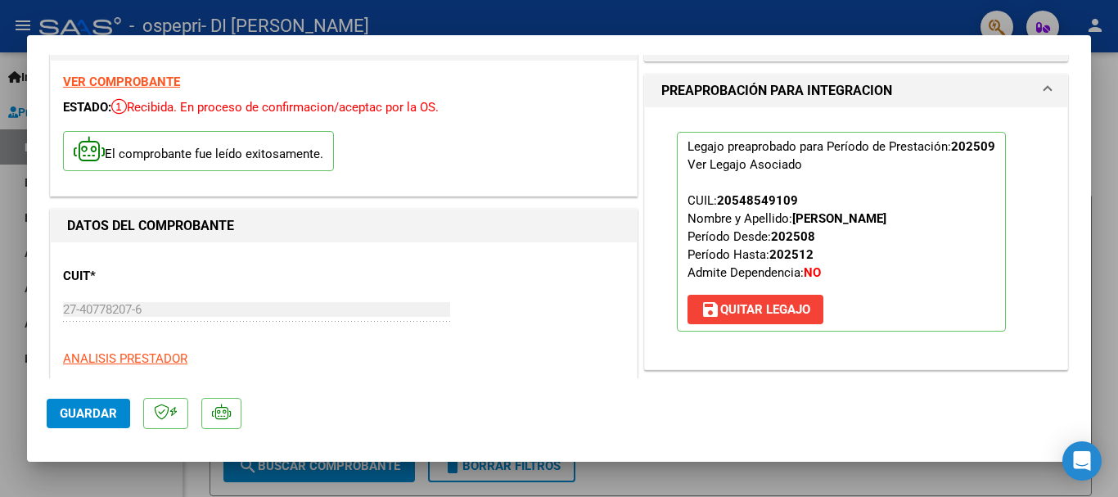
scroll to position [0, 0]
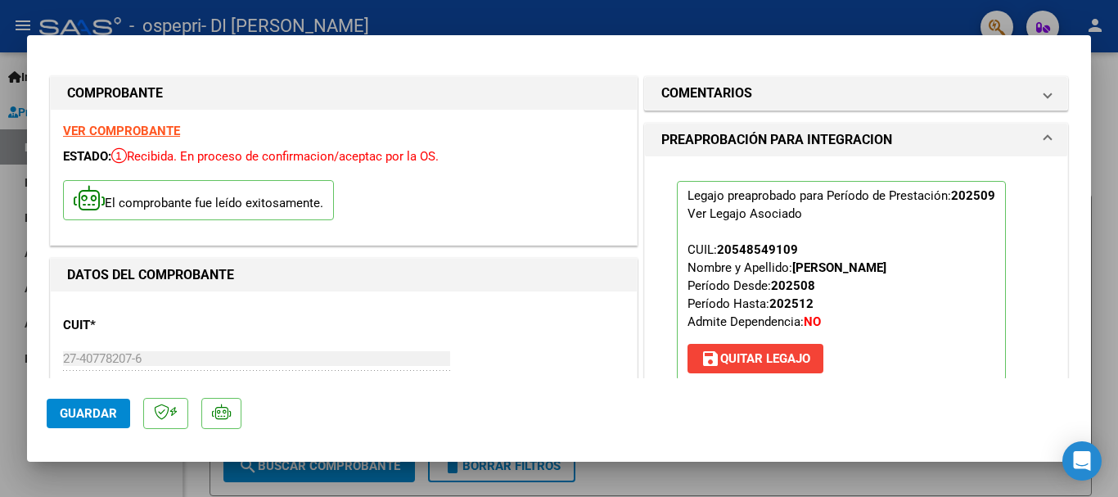
click at [94, 416] on span "Guardar" at bounding box center [88, 413] width 57 height 15
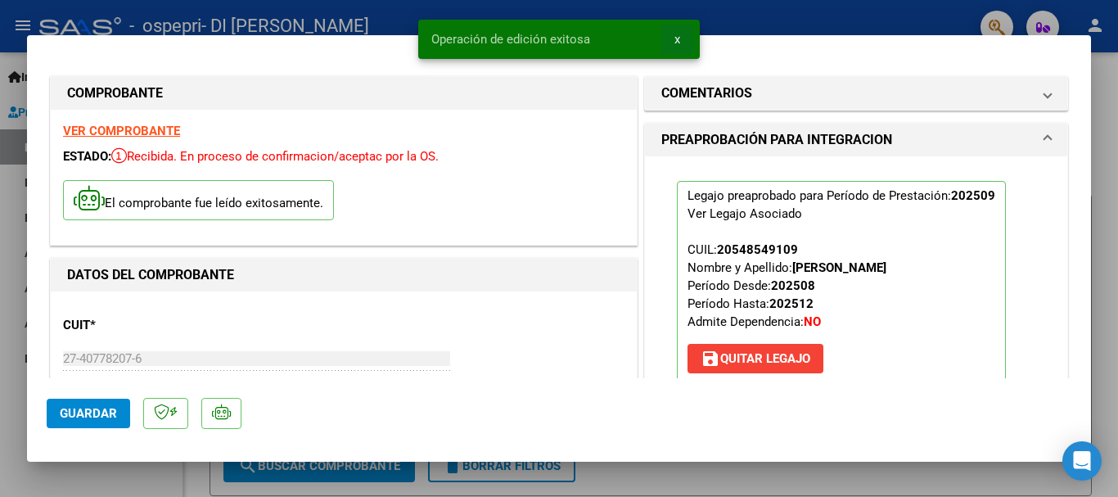
click at [679, 39] on span "x" at bounding box center [678, 39] width 6 height 15
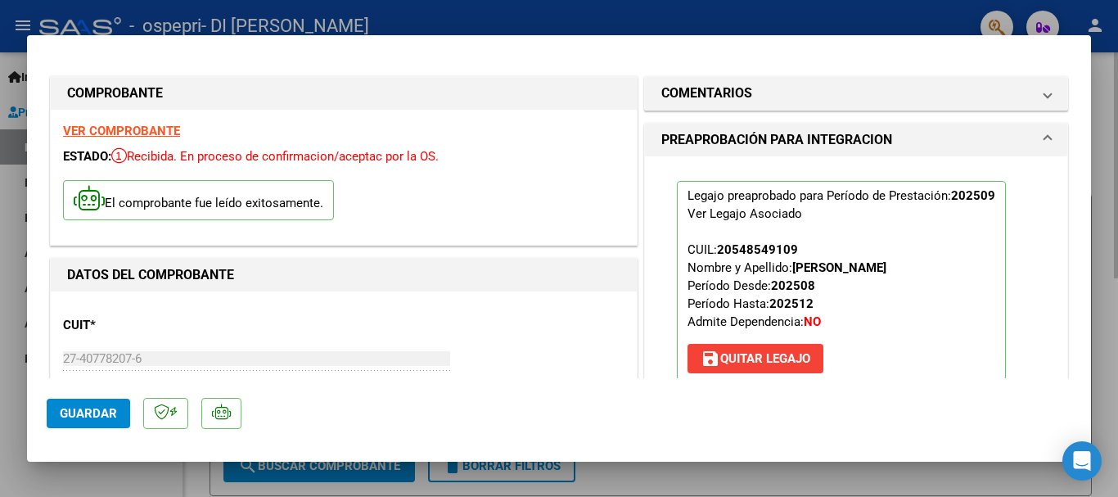
click at [782, 470] on div at bounding box center [559, 248] width 1118 height 497
